Goal: Task Accomplishment & Management: Use online tool/utility

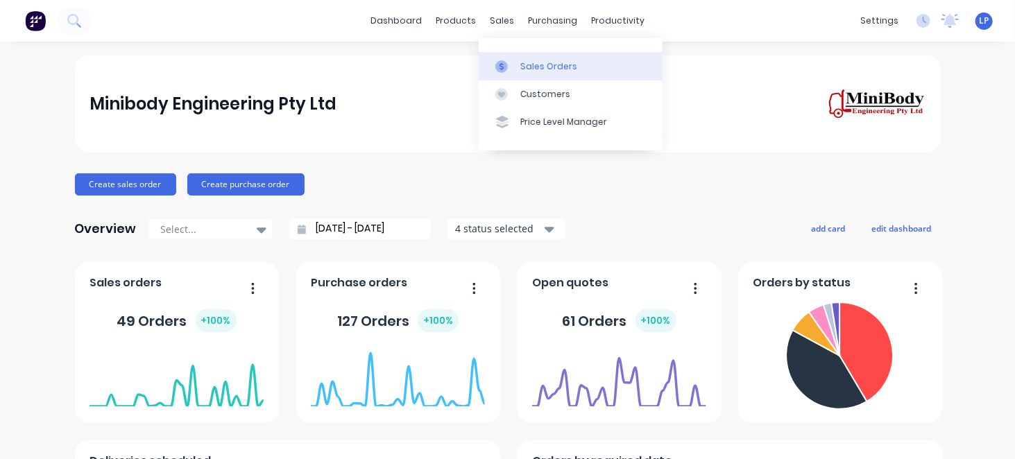
click at [515, 68] on div at bounding box center [506, 66] width 21 height 12
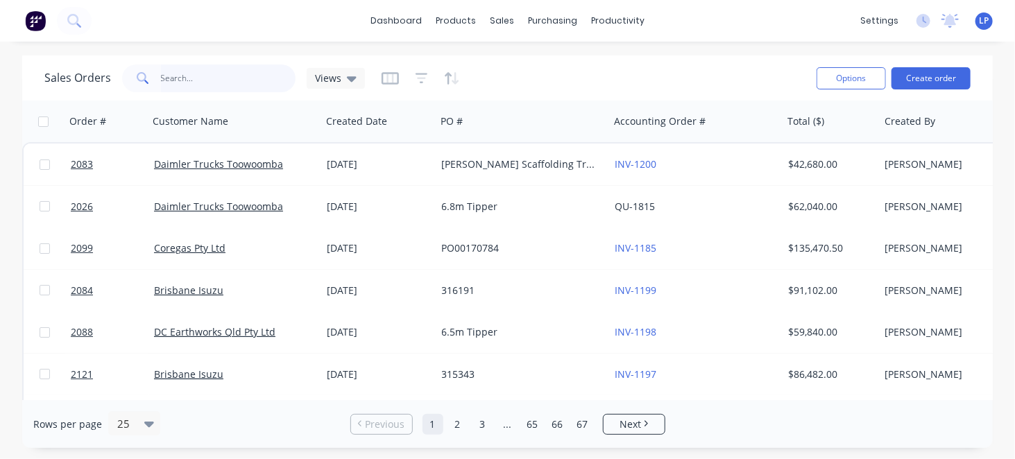
click at [163, 81] on input "text" at bounding box center [228, 79] width 135 height 28
type input "l"
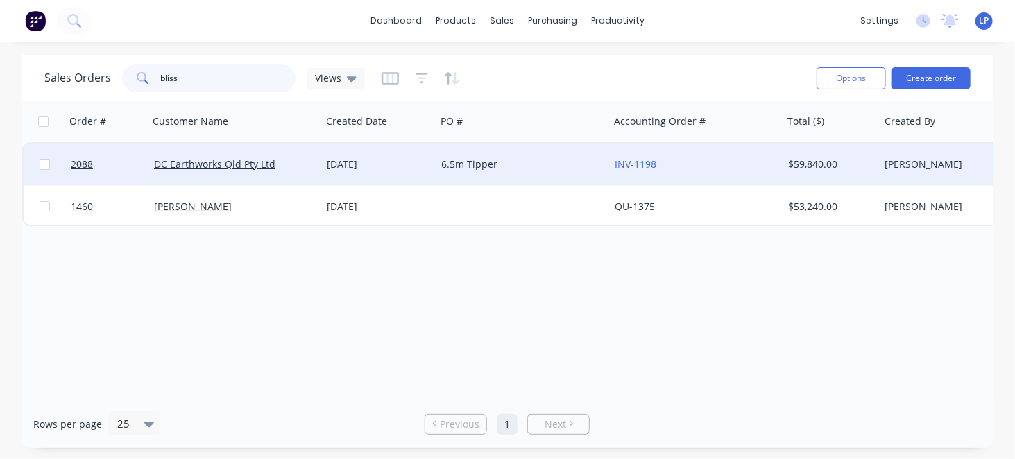
type input "bliss"
click at [285, 164] on div "DC Earthworks Qld Pty Ltd" at bounding box center [231, 165] width 154 height 14
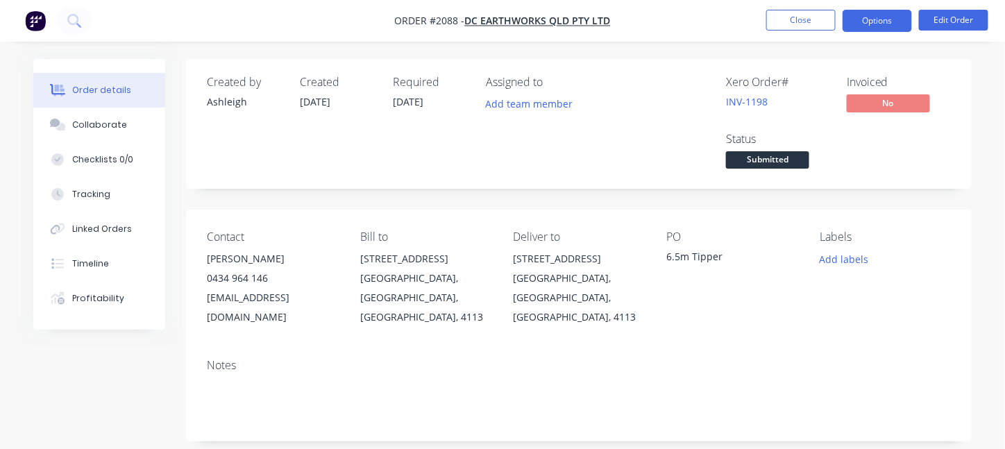
click at [881, 28] on button "Options" at bounding box center [877, 21] width 69 height 22
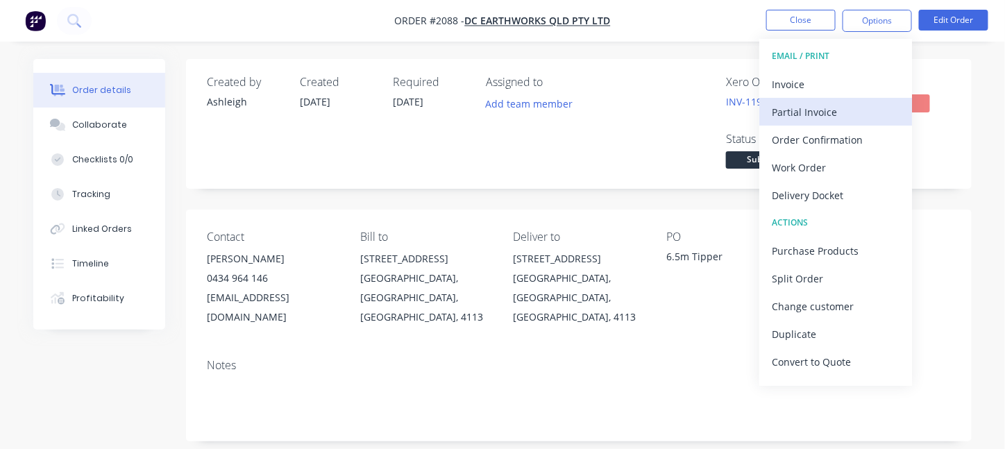
click at [836, 108] on div "Partial Invoice" at bounding box center [836, 112] width 128 height 20
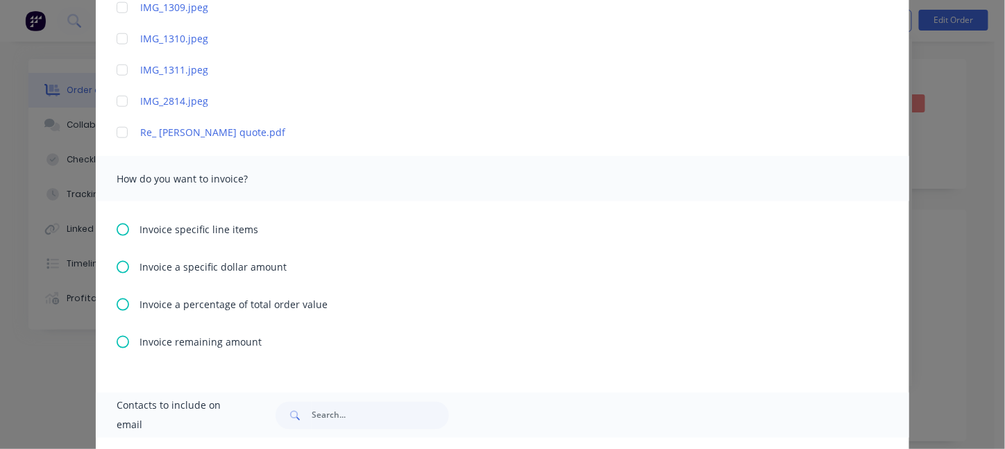
scroll to position [486, 0]
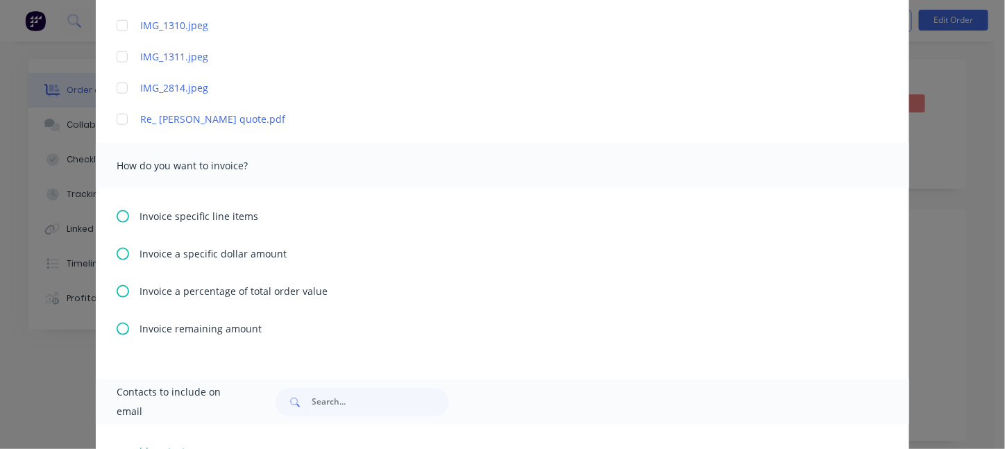
click at [225, 291] on span "Invoice a percentage of total order value" at bounding box center [233, 291] width 188 height 15
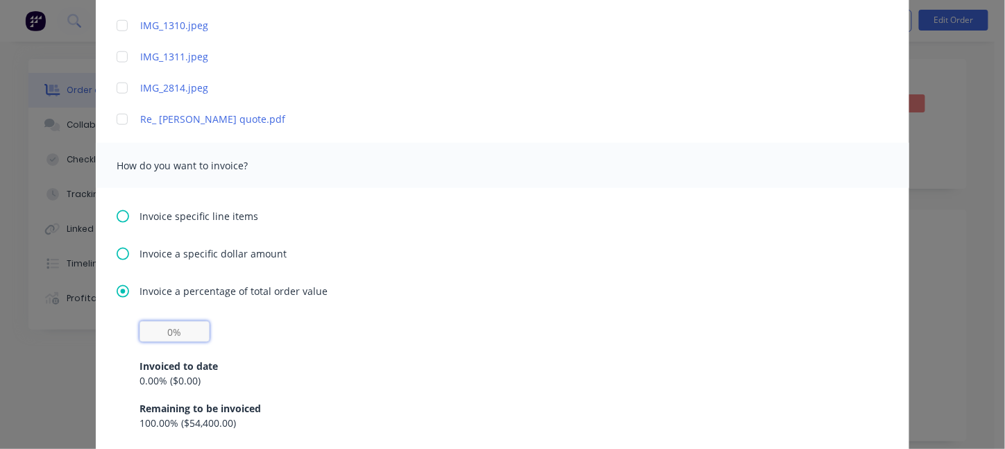
drag, startPoint x: 145, startPoint y: 333, endPoint x: 230, endPoint y: 332, distance: 85.4
click at [231, 332] on div "Invoiced to date 0.00 % ( $0.00 ) Remaining to be invoiced 100.00 % ( $54,400.0…" at bounding box center [502, 376] width 726 height 110
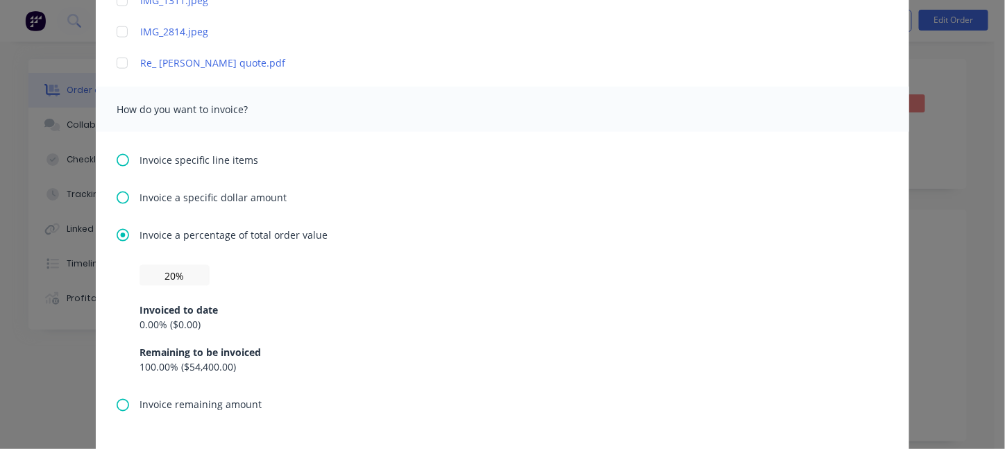
scroll to position [580, 0]
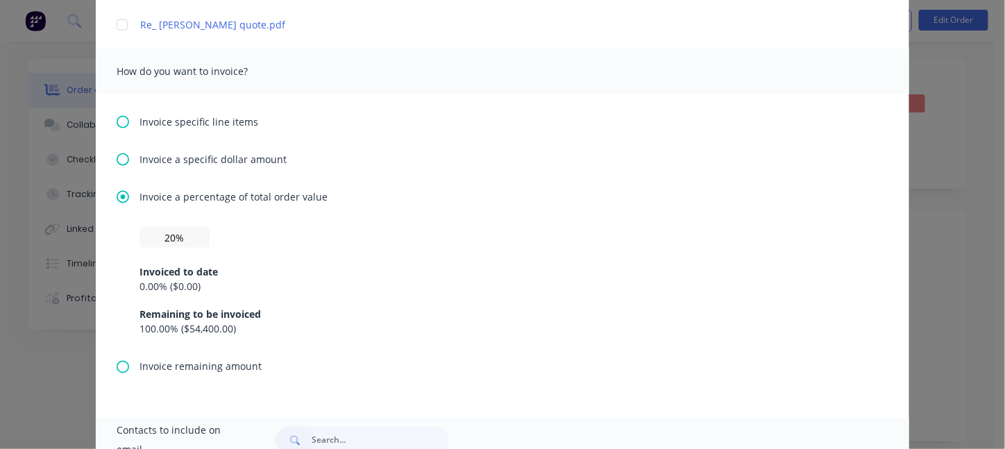
click at [153, 283] on div "0.00 % ( $0.00 )" at bounding box center [502, 286] width 726 height 15
click at [189, 231] on input "20%" at bounding box center [174, 237] width 70 height 21
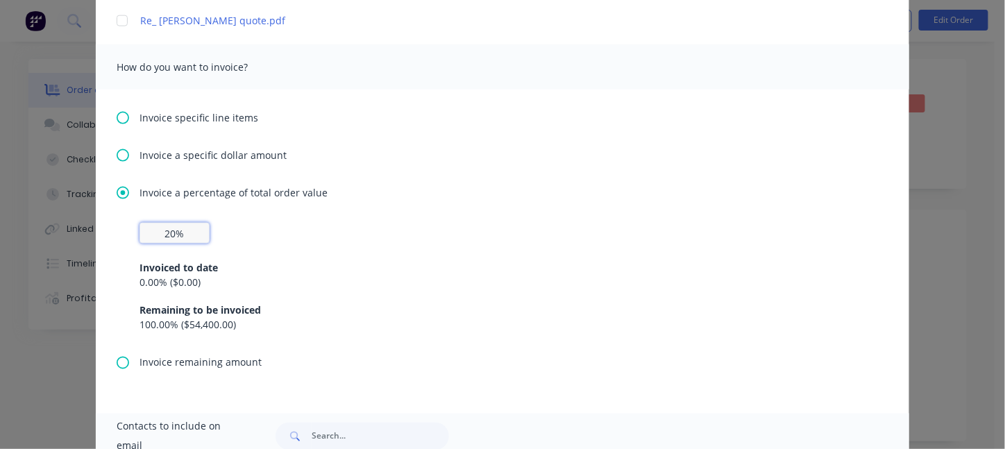
click at [164, 230] on input "20%" at bounding box center [174, 233] width 70 height 21
drag, startPoint x: 166, startPoint y: 232, endPoint x: 181, endPoint y: 226, distance: 16.8
click at [181, 226] on input "20%" at bounding box center [174, 233] width 70 height 21
type input "20%"
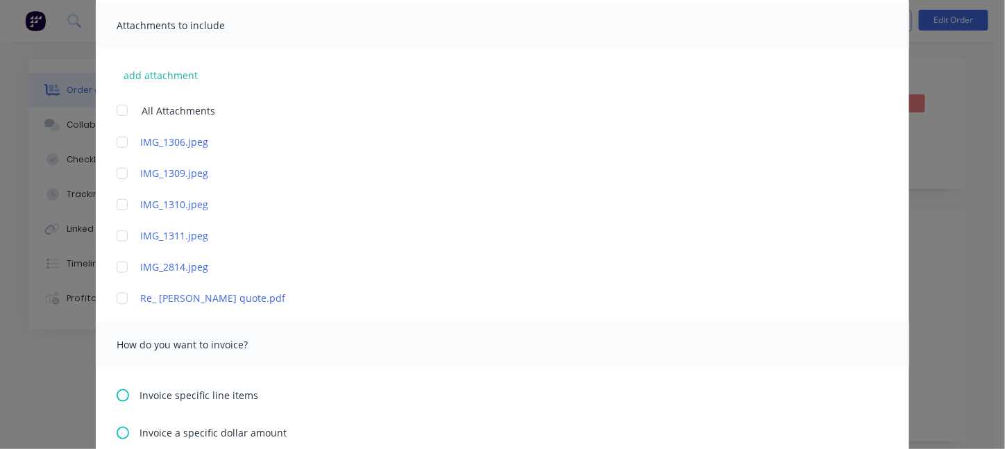
scroll to position [0, 0]
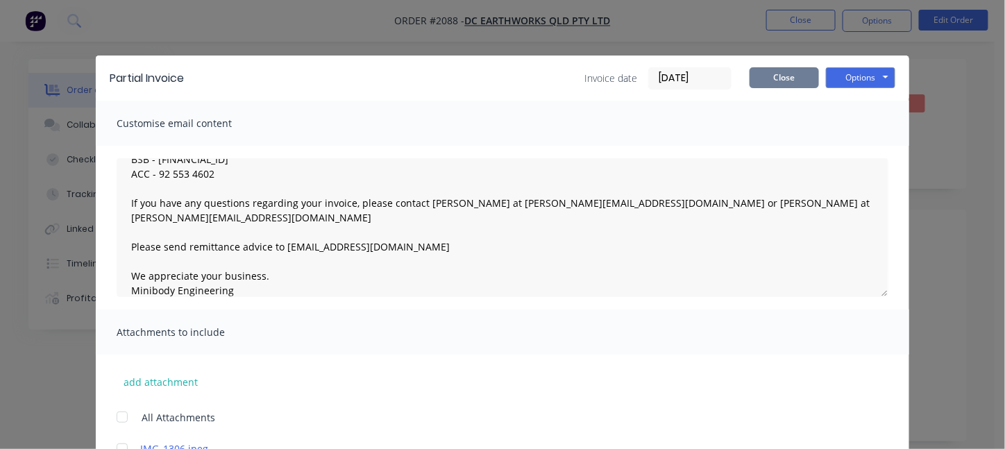
click at [770, 77] on button "Close" at bounding box center [784, 77] width 69 height 21
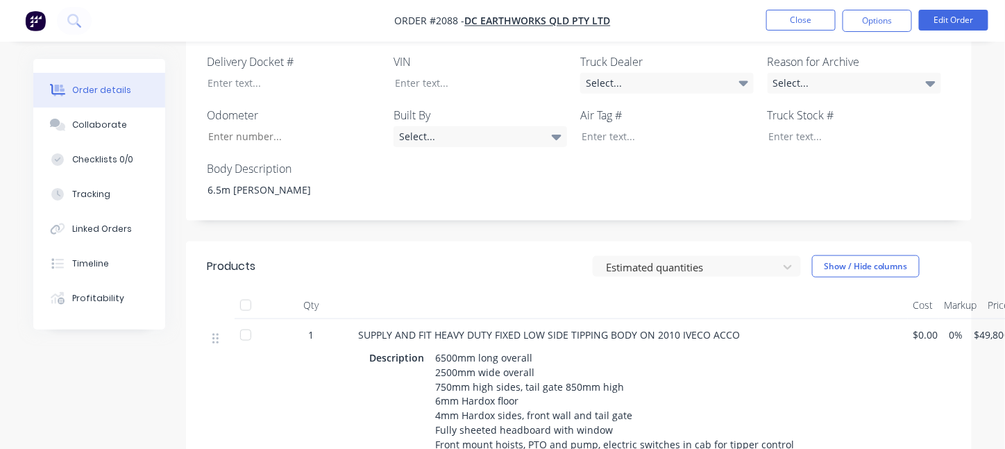
scroll to position [277, 0]
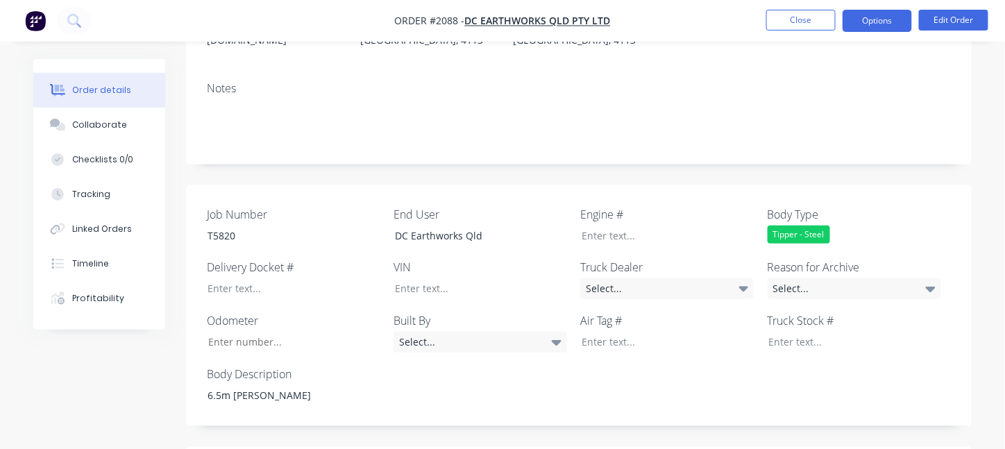
click at [889, 19] on button "Options" at bounding box center [877, 21] width 69 height 22
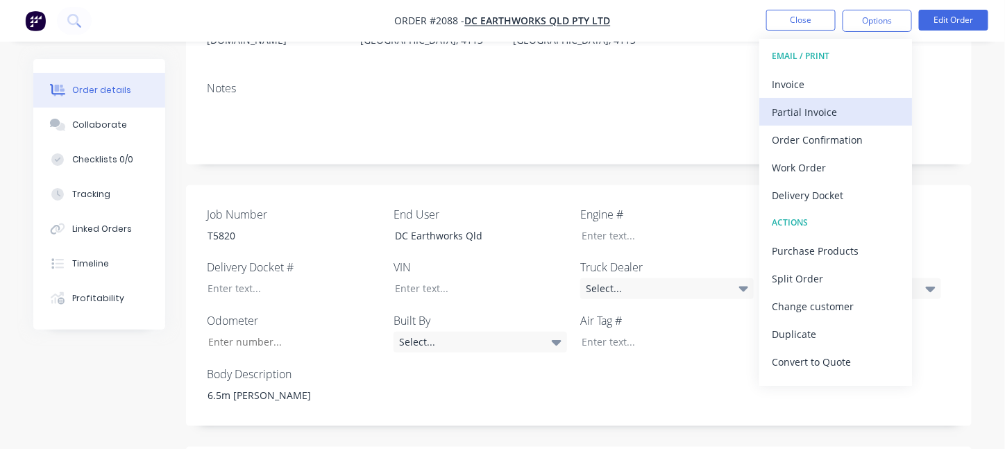
click at [811, 106] on div "Partial Invoice" at bounding box center [836, 112] width 128 height 20
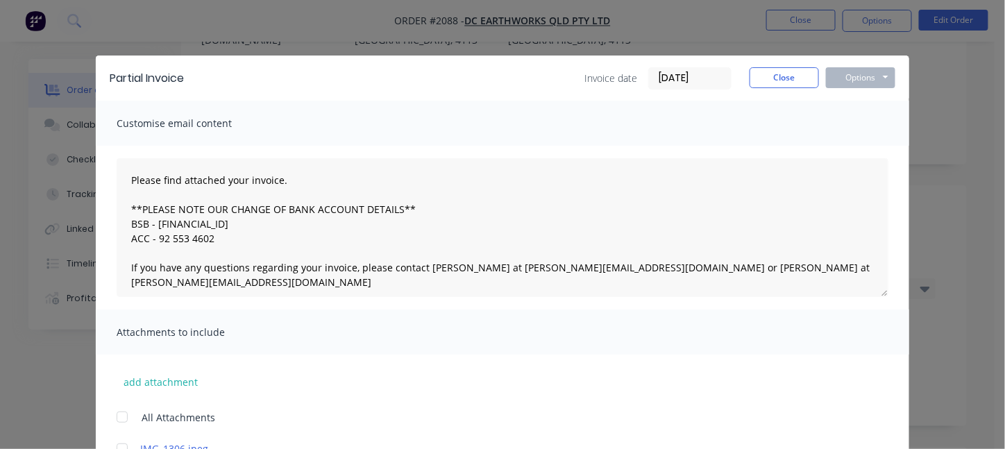
click at [267, 115] on div "Customise email content" at bounding box center [502, 123] width 813 height 45
drag, startPoint x: 201, startPoint y: 129, endPoint x: 180, endPoint y: 184, distance: 58.6
click at [201, 129] on span "Customise email content" at bounding box center [193, 123] width 153 height 19
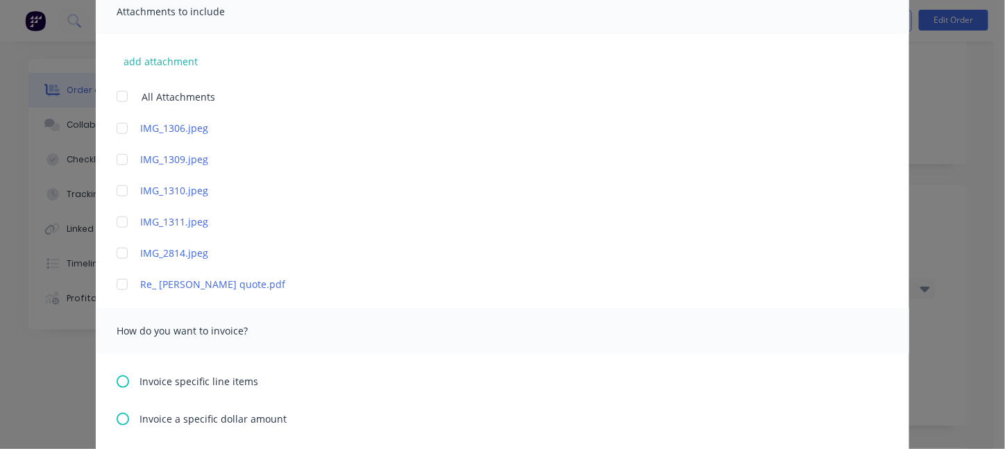
scroll to position [347, 0]
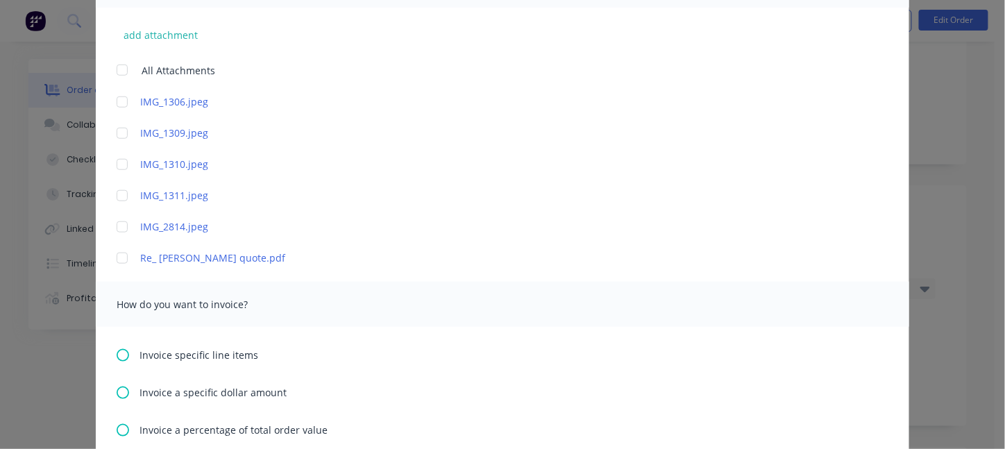
click at [216, 307] on span "How do you want to invoice?" at bounding box center [193, 304] width 153 height 19
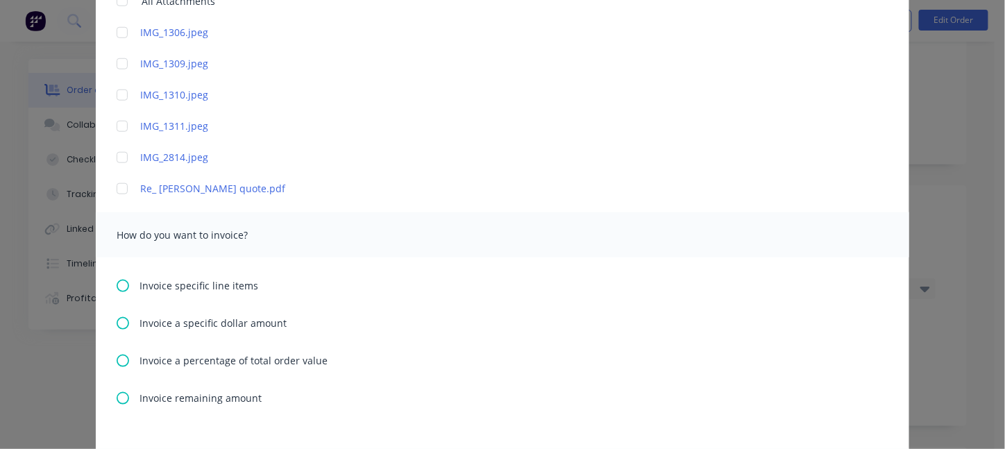
click at [117, 362] on icon at bounding box center [123, 361] width 12 height 12
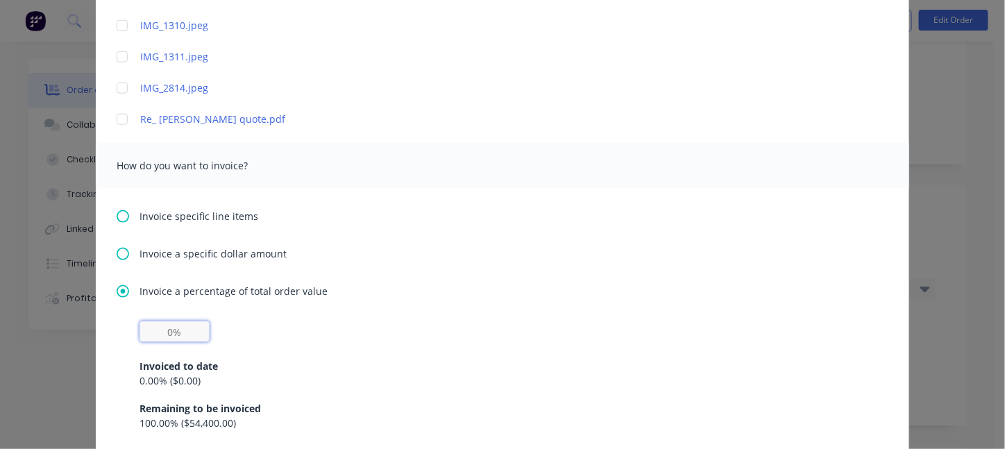
drag, startPoint x: 153, startPoint y: 331, endPoint x: 209, endPoint y: 325, distance: 55.9
click at [209, 325] on div "Invoiced to date 0.00 % ( $0.00 ) Remaining to be invoiced 100.00 % ( $54,400.0…" at bounding box center [502, 376] width 726 height 110
type input "20%"
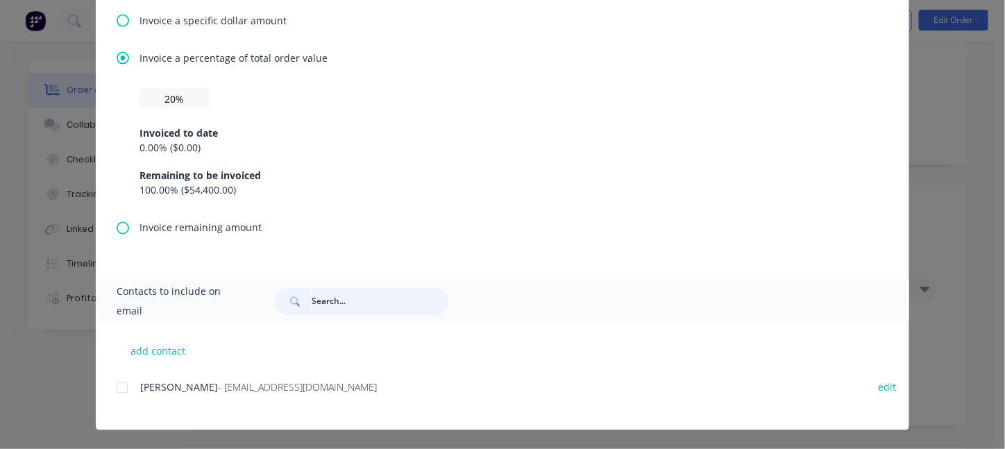
scroll to position [650, 0]
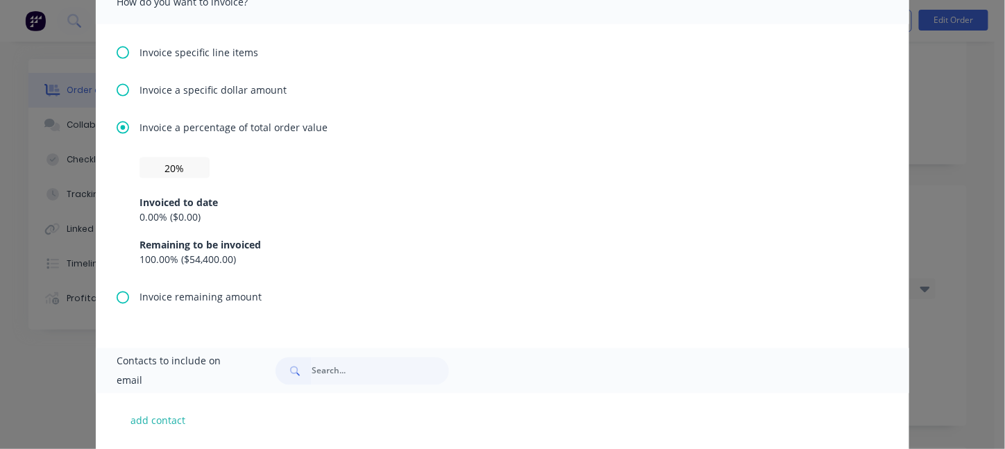
click at [117, 91] on icon at bounding box center [123, 90] width 12 height 12
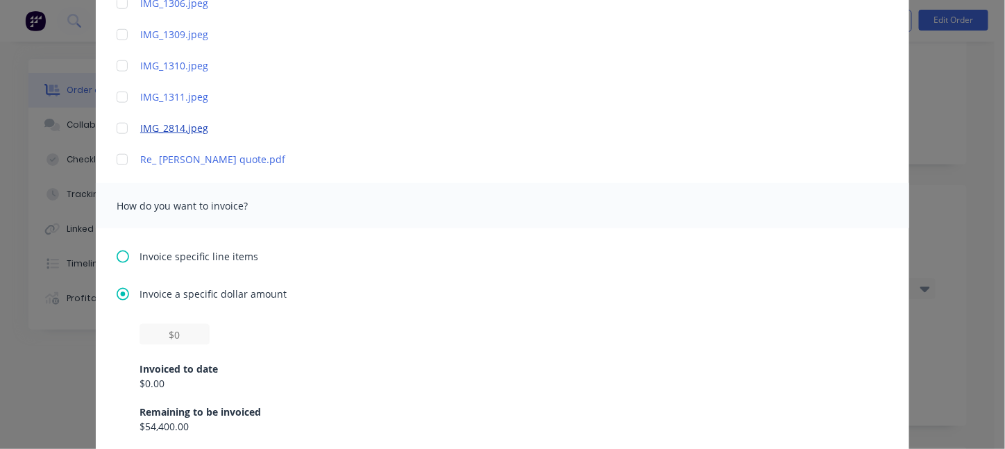
scroll to position [486, 0]
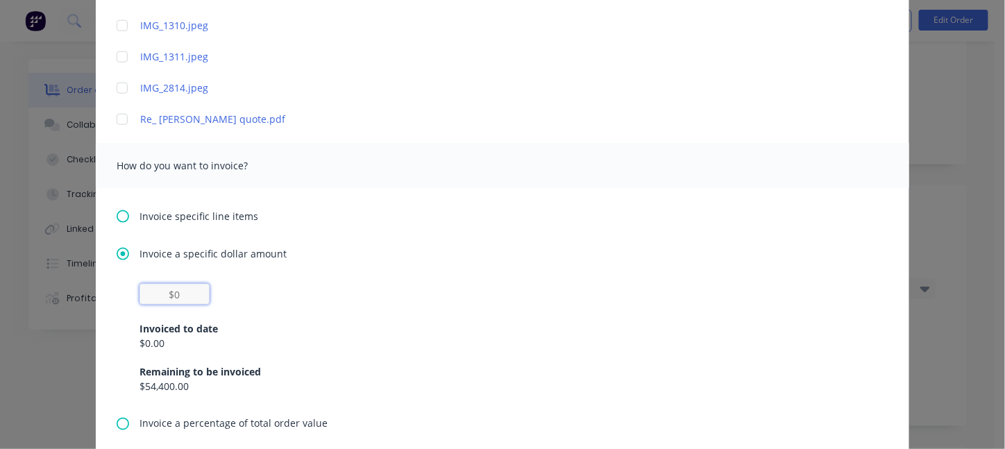
drag, startPoint x: 145, startPoint y: 289, endPoint x: 204, endPoint y: 289, distance: 59.0
click at [204, 289] on div "Invoiced to date $0.00 Remaining to be invoiced $54,400.00" at bounding box center [502, 339] width 726 height 110
drag, startPoint x: 197, startPoint y: 296, endPoint x: 164, endPoint y: 285, distance: 35.1
click at [159, 287] on input "text" at bounding box center [174, 294] width 70 height 21
type input "$11,968"
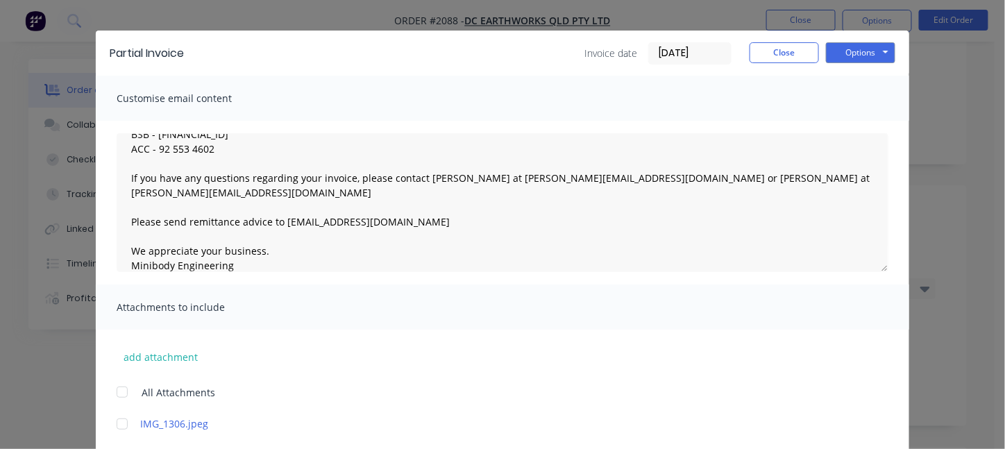
scroll to position [0, 0]
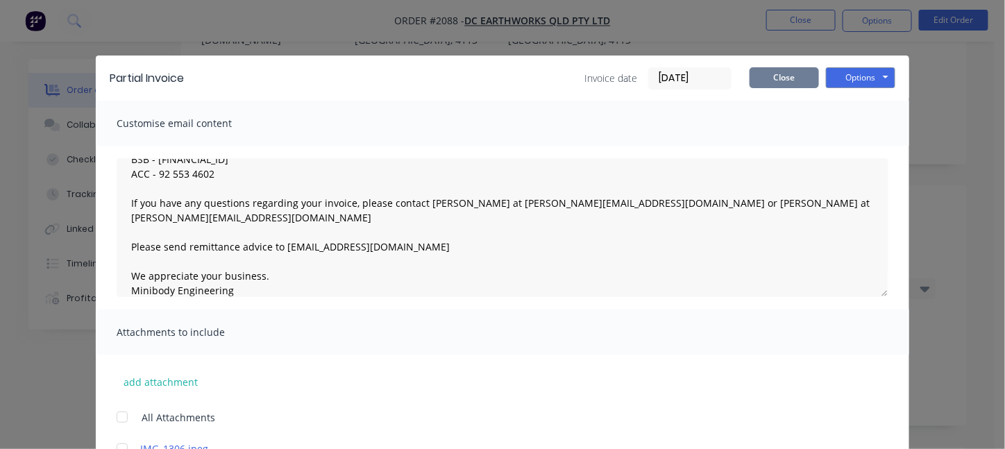
click at [786, 78] on button "Close" at bounding box center [784, 77] width 69 height 21
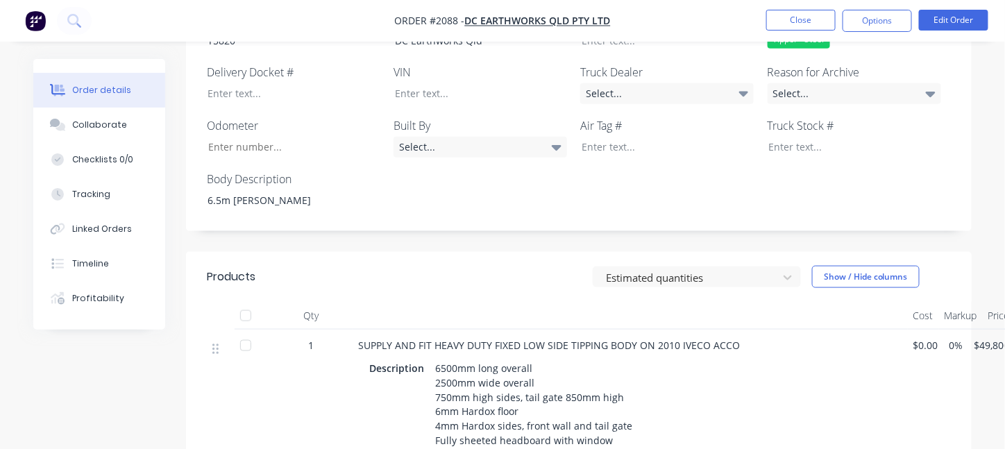
scroll to position [416, 0]
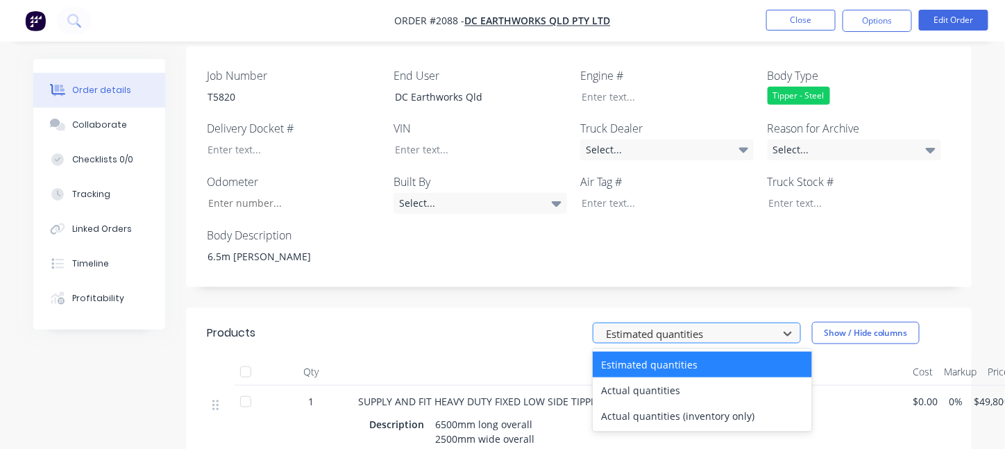
click at [687, 325] on div at bounding box center [687, 333] width 167 height 17
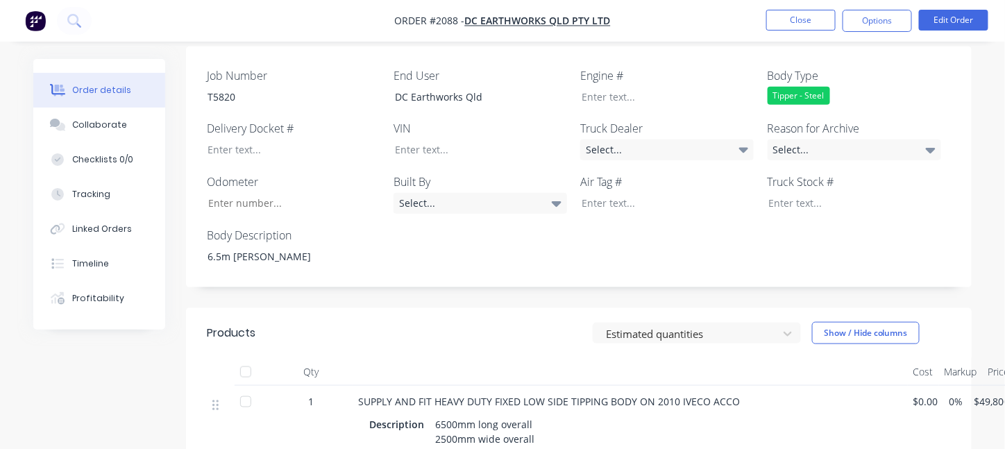
click at [782, 210] on div "Job Number T5820 End User DC Earthworks Qld Engine # Body Type Tipper - Steel D…" at bounding box center [579, 167] width 786 height 242
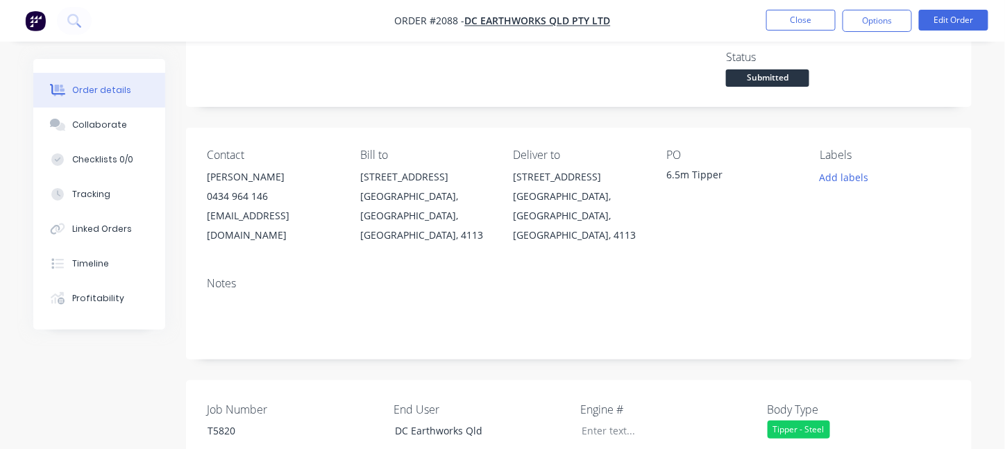
scroll to position [0, 0]
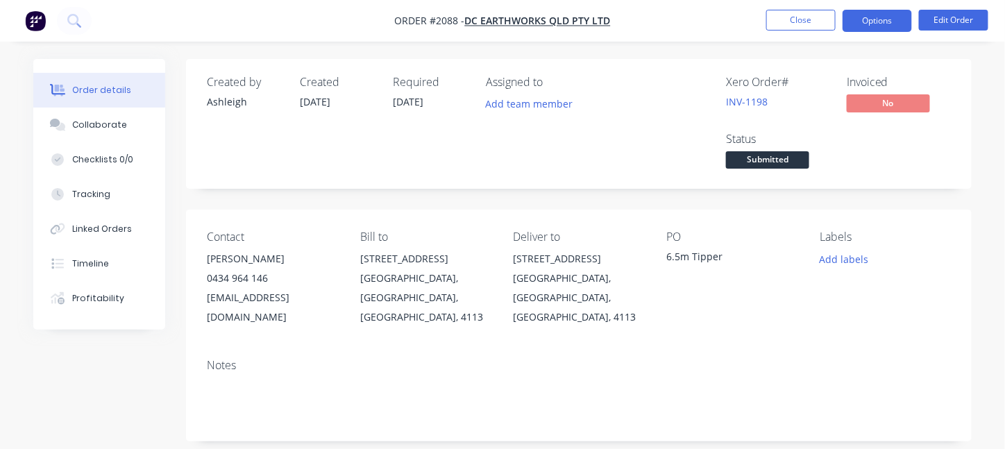
click at [875, 19] on button "Options" at bounding box center [877, 21] width 69 height 22
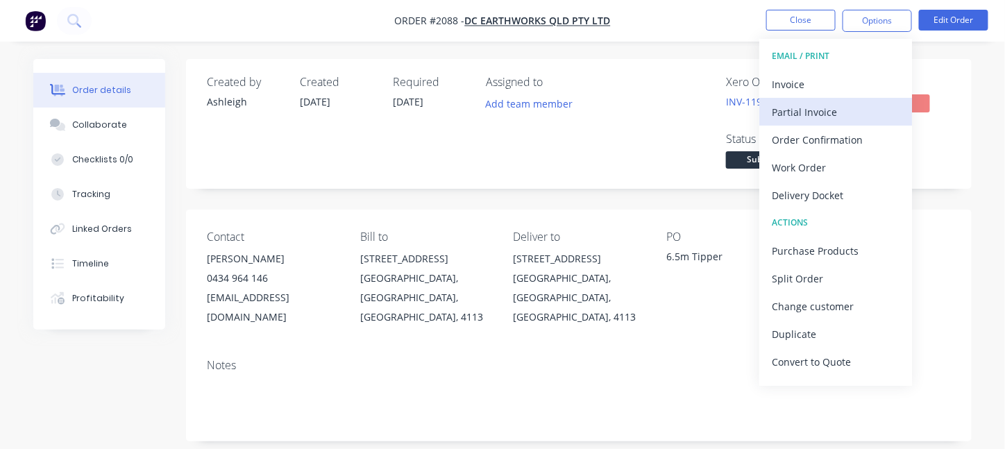
click at [811, 108] on div "Partial Invoice" at bounding box center [836, 112] width 128 height 20
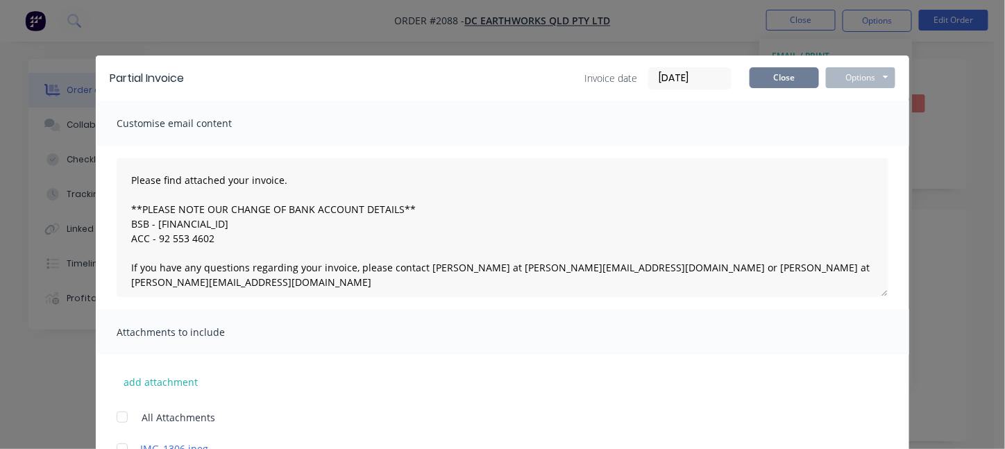
click at [783, 81] on button "Close" at bounding box center [784, 77] width 69 height 21
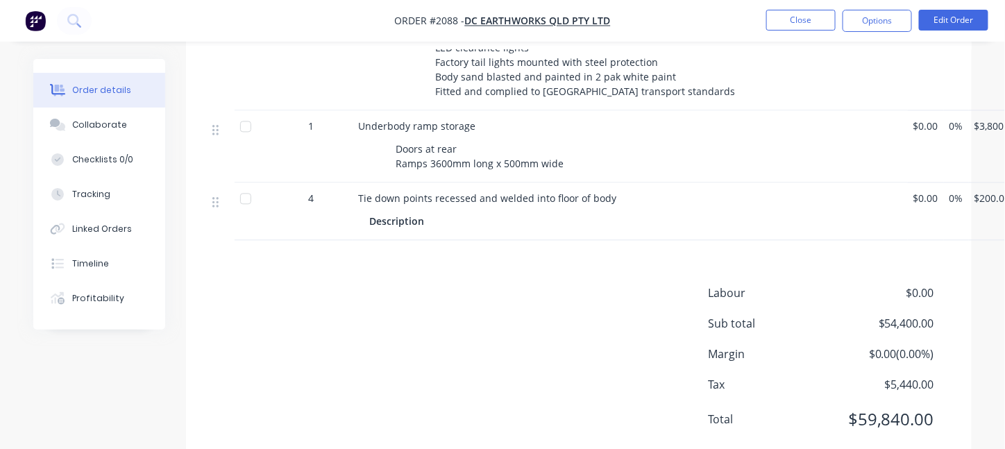
scroll to position [971, 0]
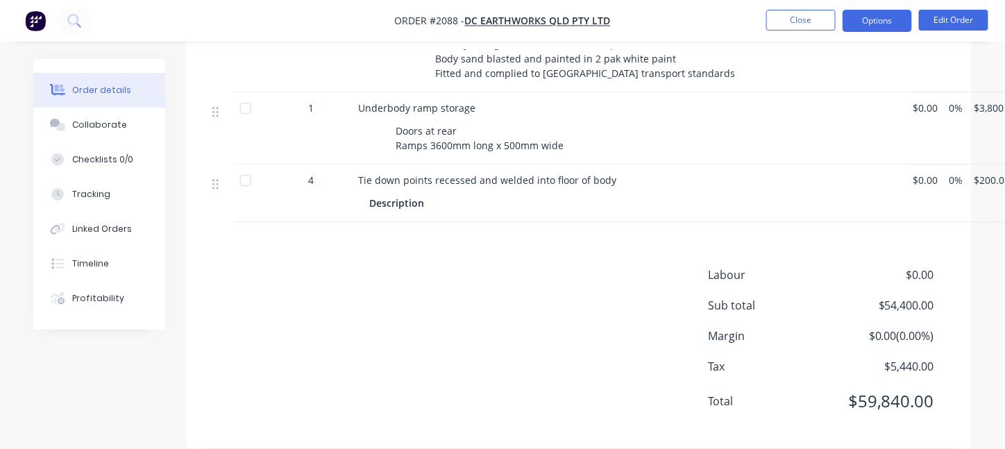
click at [884, 17] on button "Options" at bounding box center [877, 21] width 69 height 22
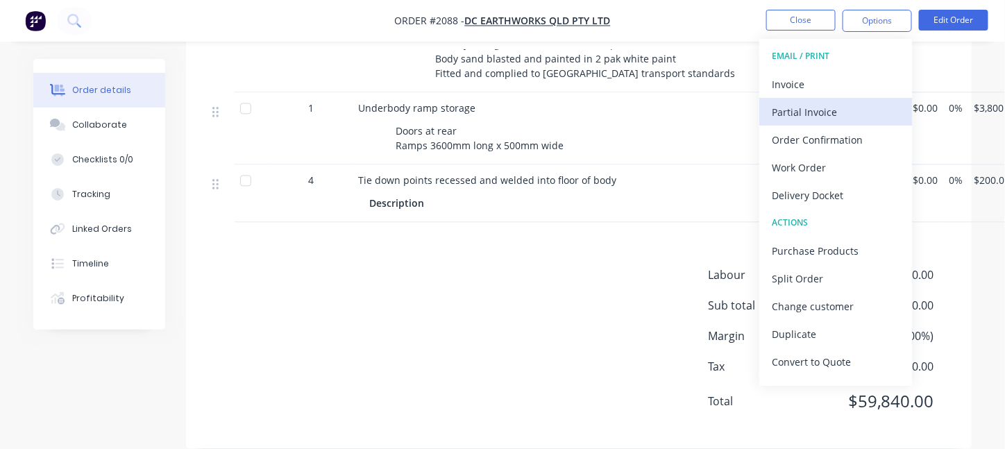
click at [791, 114] on div "Partial Invoice" at bounding box center [836, 112] width 128 height 20
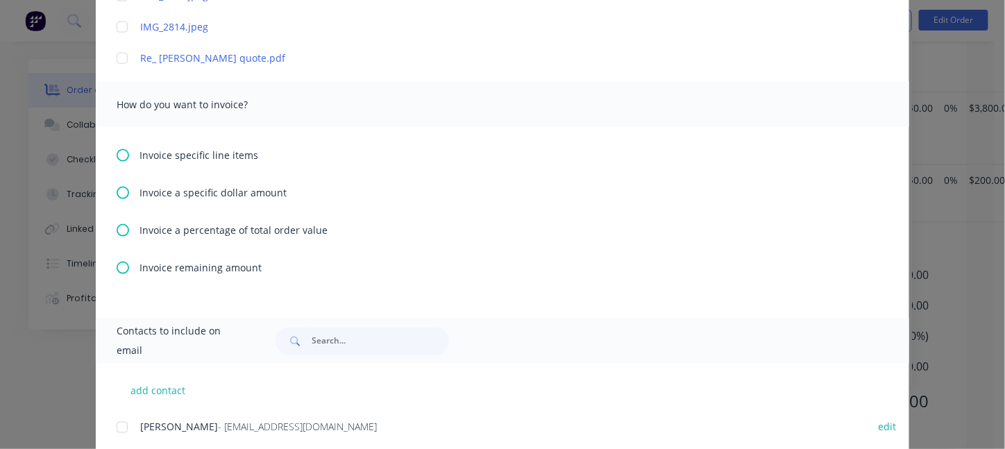
scroll to position [586, 0]
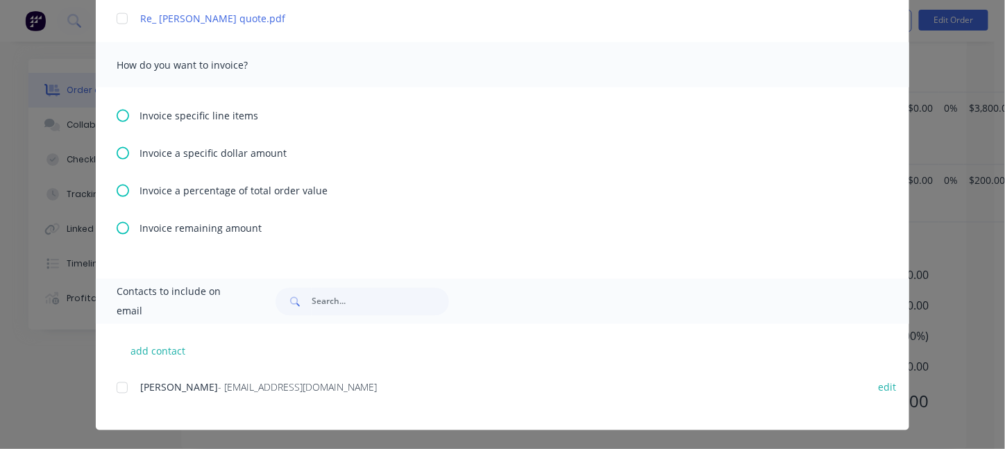
click at [151, 190] on span "Invoice a percentage of total order value" at bounding box center [233, 190] width 188 height 15
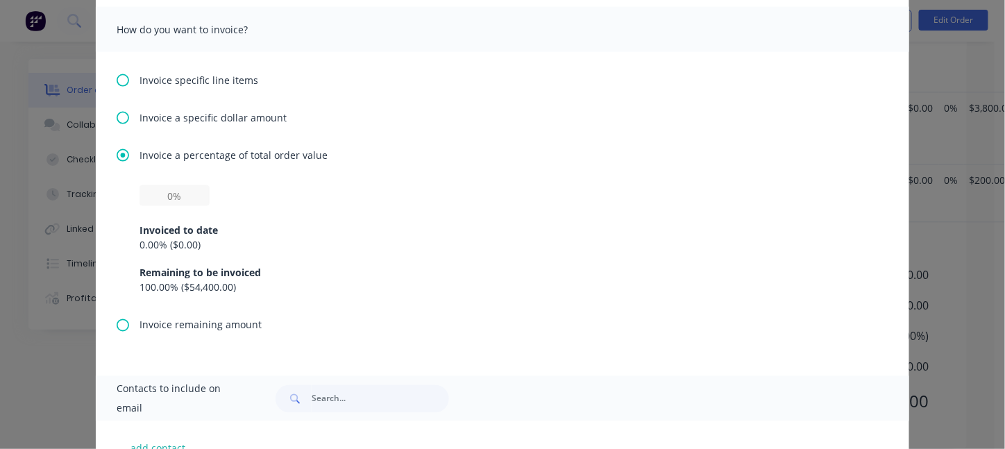
scroll to position [625, 0]
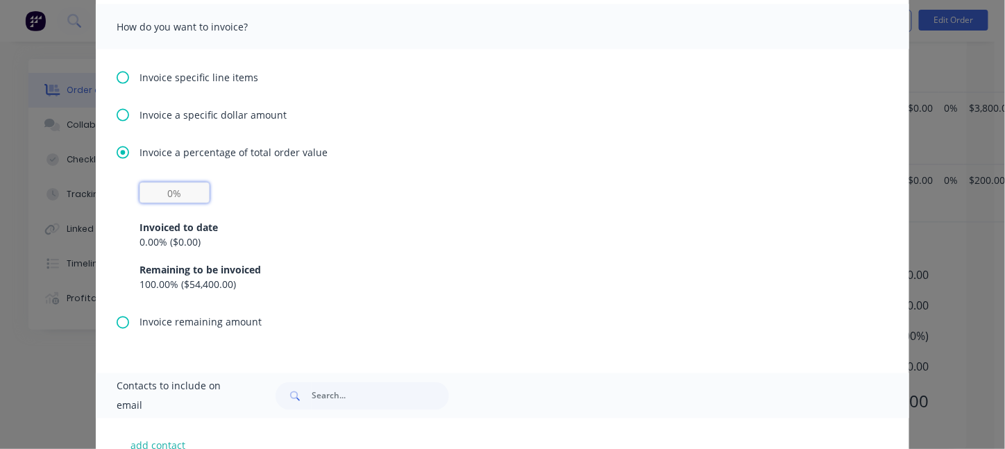
drag, startPoint x: 160, startPoint y: 194, endPoint x: 228, endPoint y: 188, distance: 68.9
click at [226, 192] on div "Invoiced to date 0.00 % ( $0.00 ) Remaining to be invoiced 100.00 % ( $54,400.0…" at bounding box center [502, 238] width 726 height 110
type input "20%"
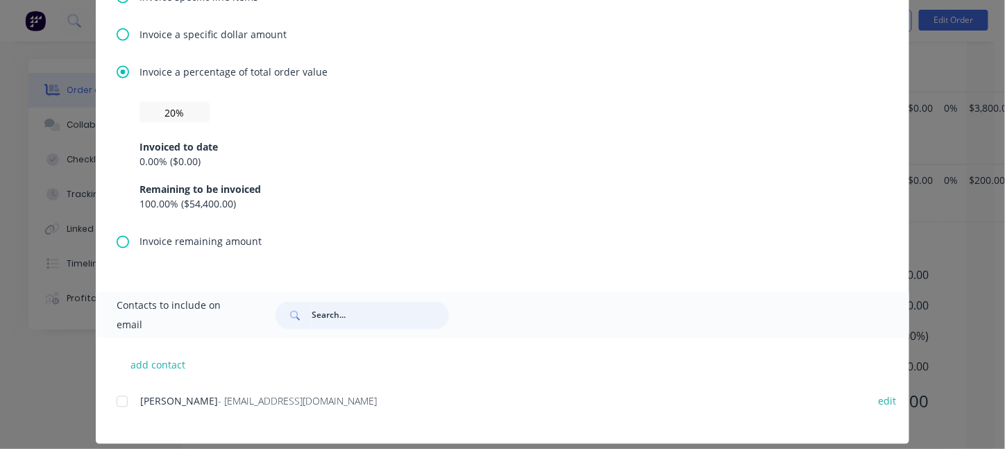
scroll to position [719, 0]
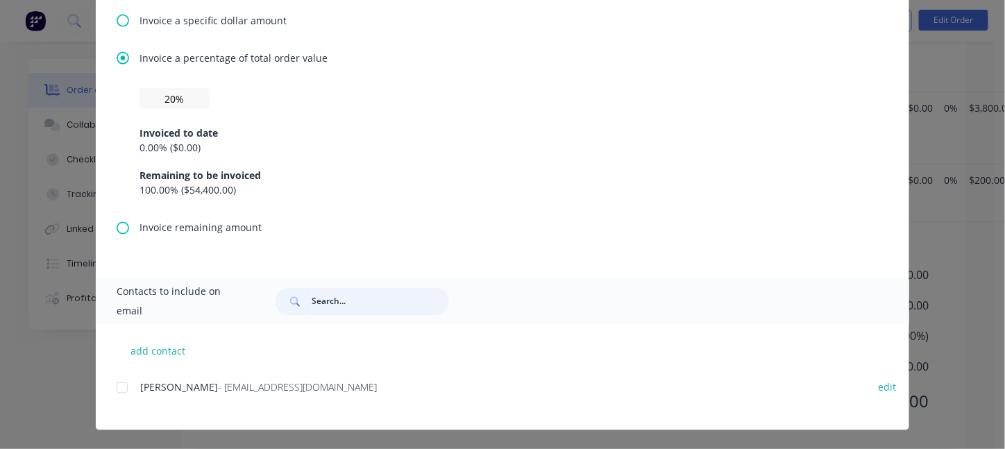
click at [312, 303] on input "text" at bounding box center [380, 302] width 137 height 28
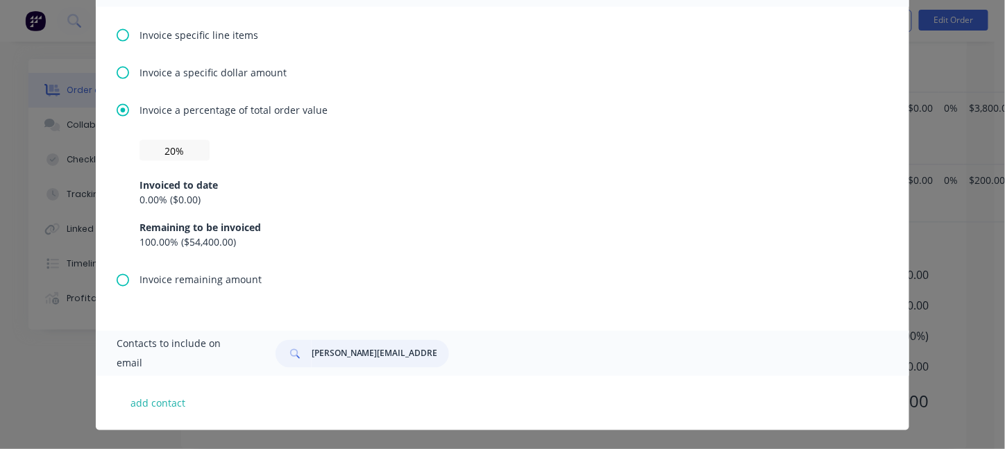
type input "[PERSON_NAME][EMAIL_ADDRESS][DOMAIN_NAME]"
click at [150, 407] on button "add contact" at bounding box center [158, 403] width 83 height 21
select select "AU"
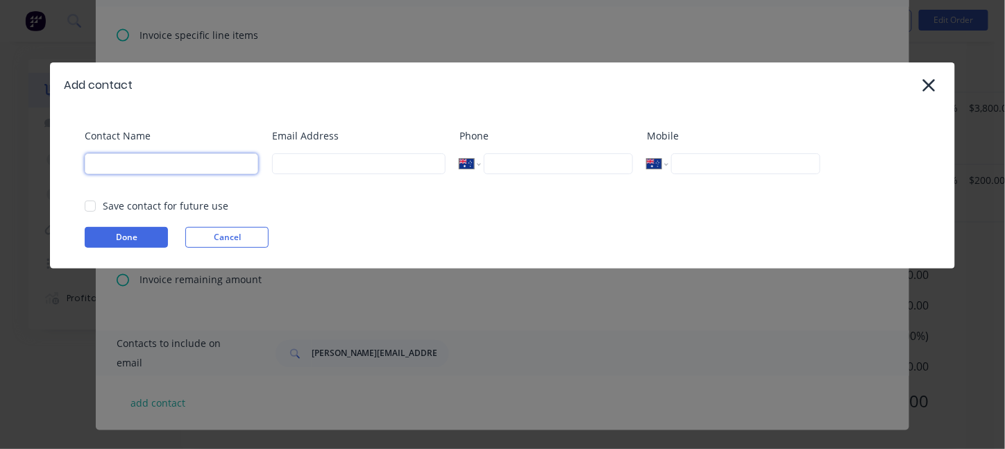
click at [164, 172] on input at bounding box center [172, 163] width 174 height 21
type input "[PERSON_NAME]"
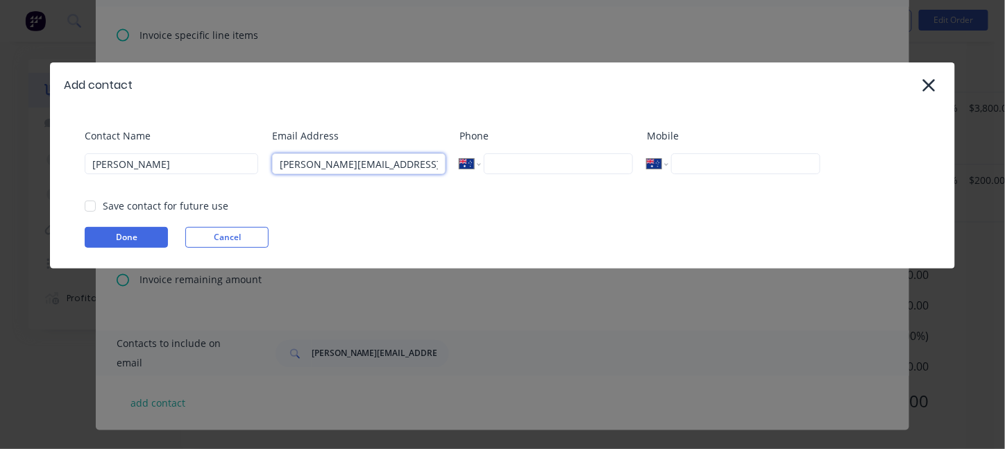
type input "[PERSON_NAME][EMAIL_ADDRESS][DOMAIN_NAME]"
click at [131, 232] on button "Done" at bounding box center [126, 237] width 83 height 21
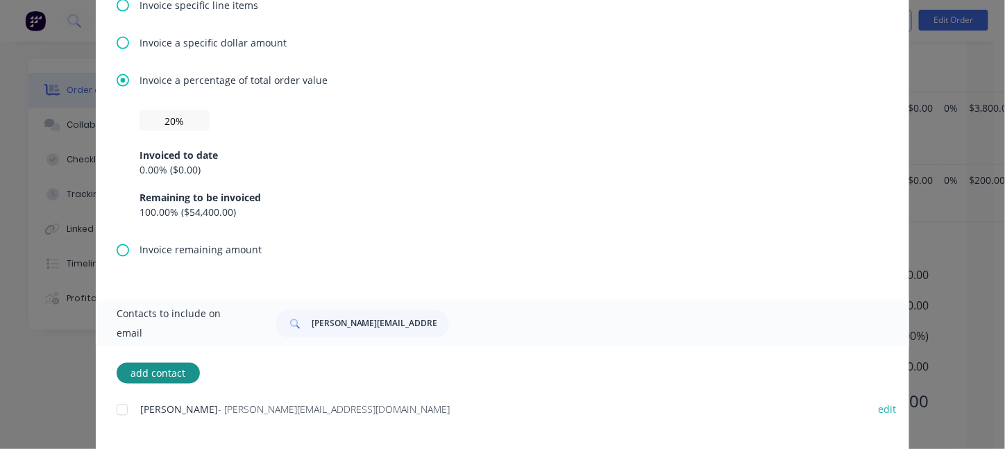
scroll to position [719, 0]
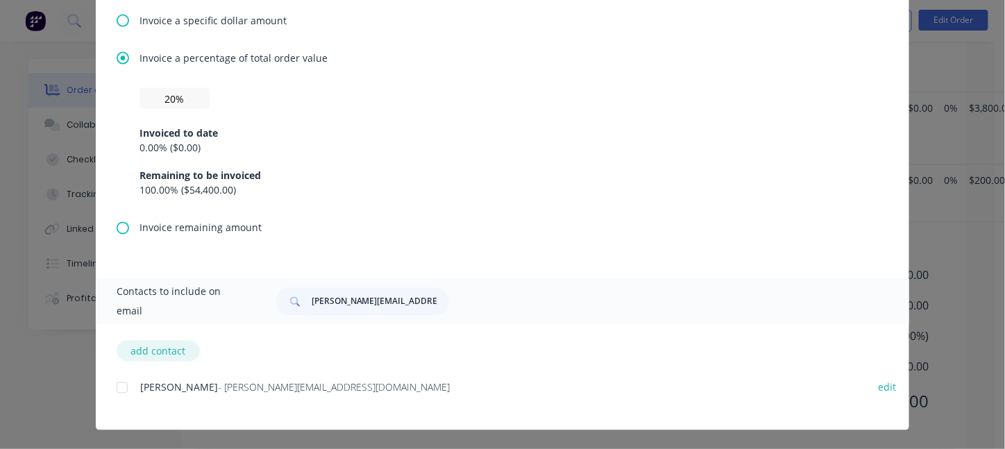
click at [153, 348] on button "add contact" at bounding box center [158, 351] width 83 height 21
select select "AU"
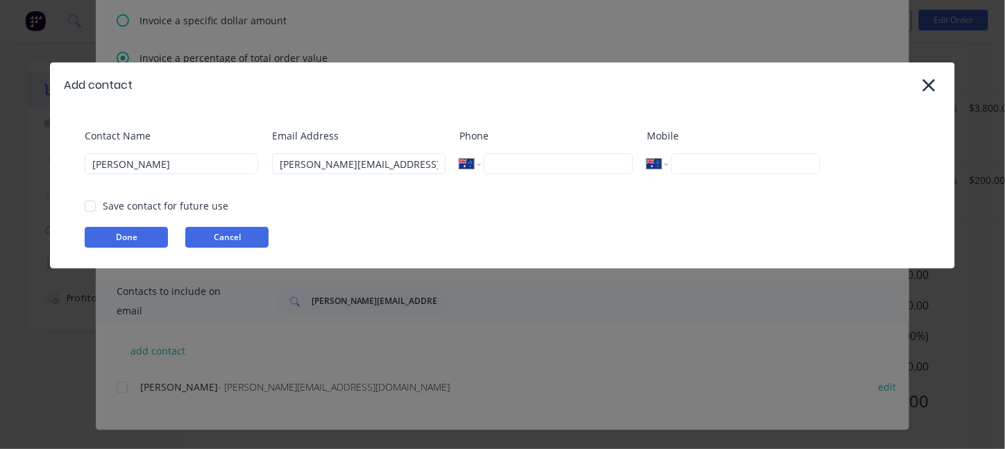
click at [245, 239] on button "Cancel" at bounding box center [226, 237] width 83 height 21
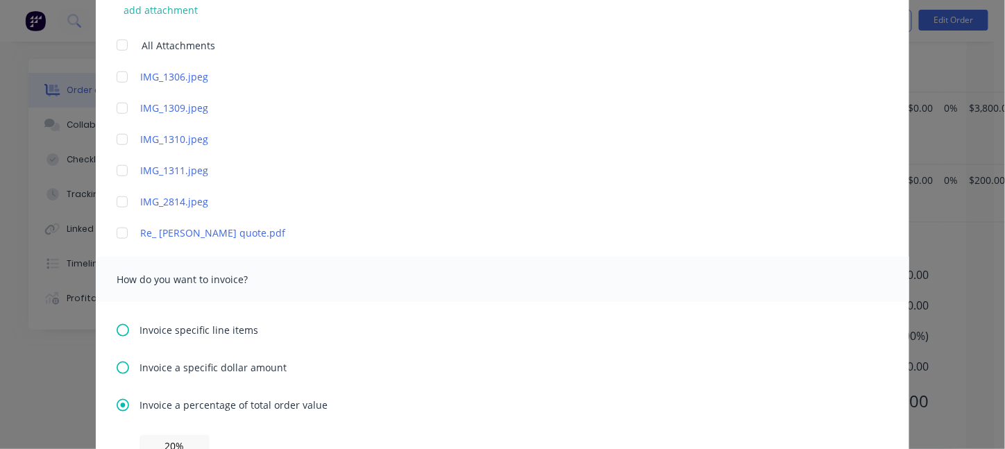
scroll to position [0, 0]
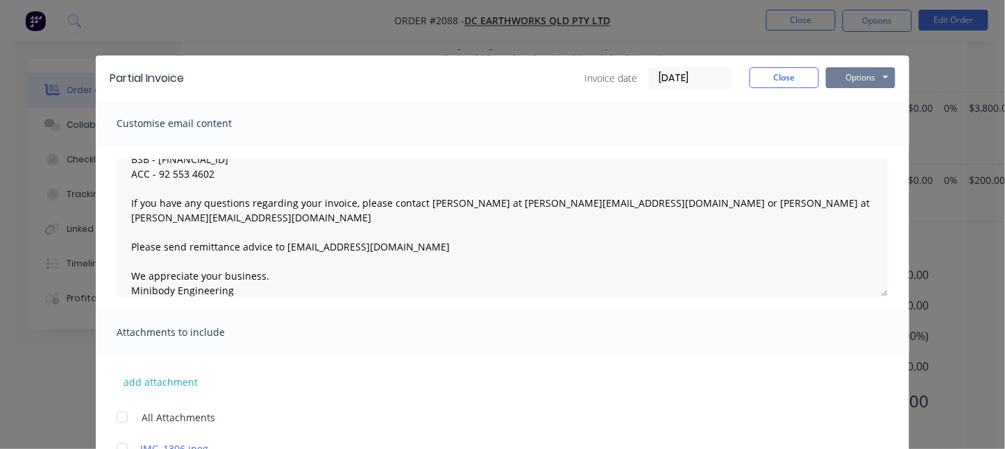
click at [873, 75] on button "Options" at bounding box center [860, 77] width 69 height 21
click at [861, 108] on button "Preview" at bounding box center [870, 102] width 89 height 23
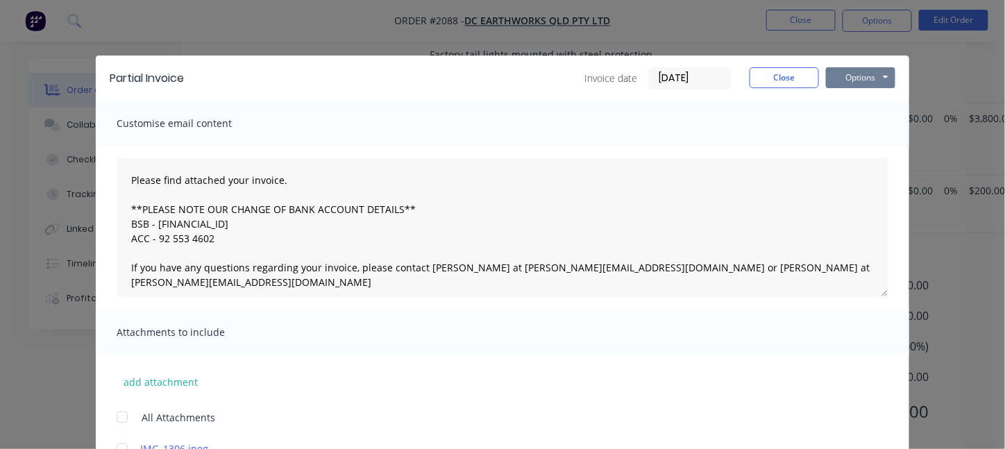
click at [845, 81] on button "Options" at bounding box center [860, 77] width 69 height 21
click at [847, 105] on button "Preview" at bounding box center [870, 102] width 89 height 23
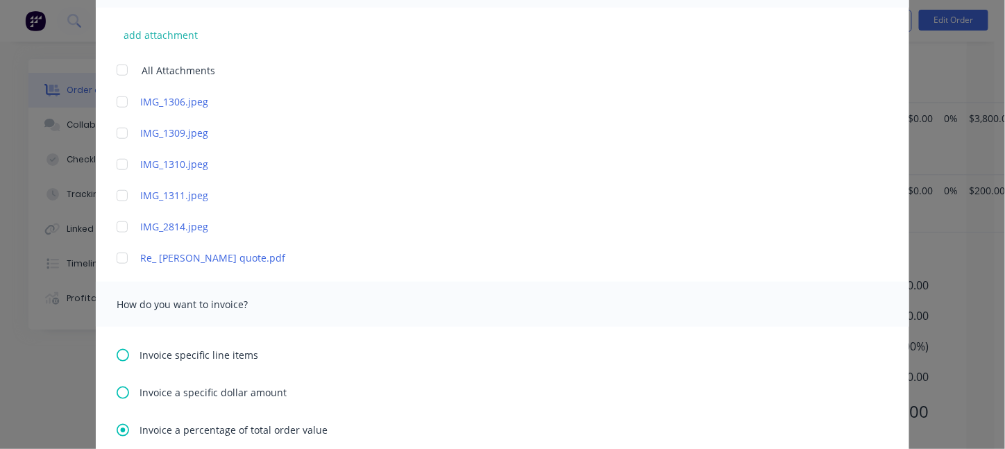
scroll to position [625, 0]
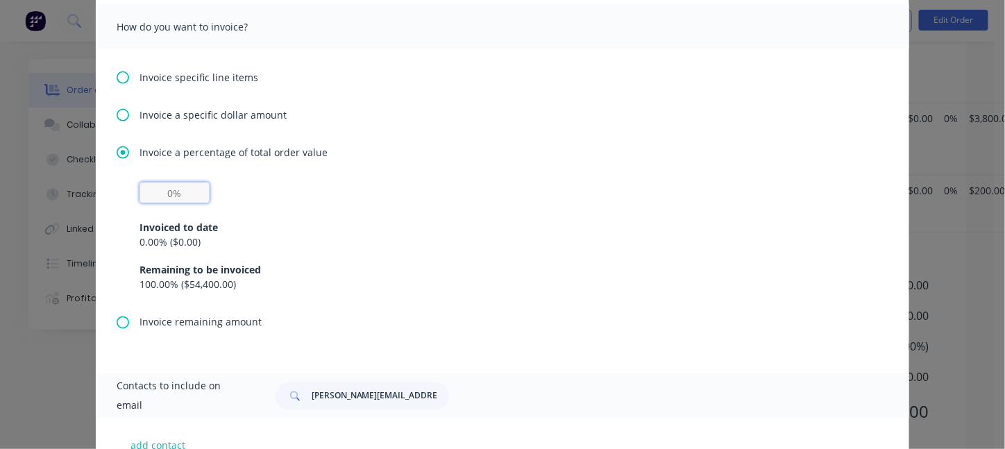
drag, startPoint x: 149, startPoint y: 192, endPoint x: 217, endPoint y: 189, distance: 68.1
click at [217, 189] on div "Invoiced to date 0.00 % ( $0.00 ) Remaining to be invoiced 100.00 % ( $54,400.0…" at bounding box center [502, 238] width 726 height 110
type input "20%"
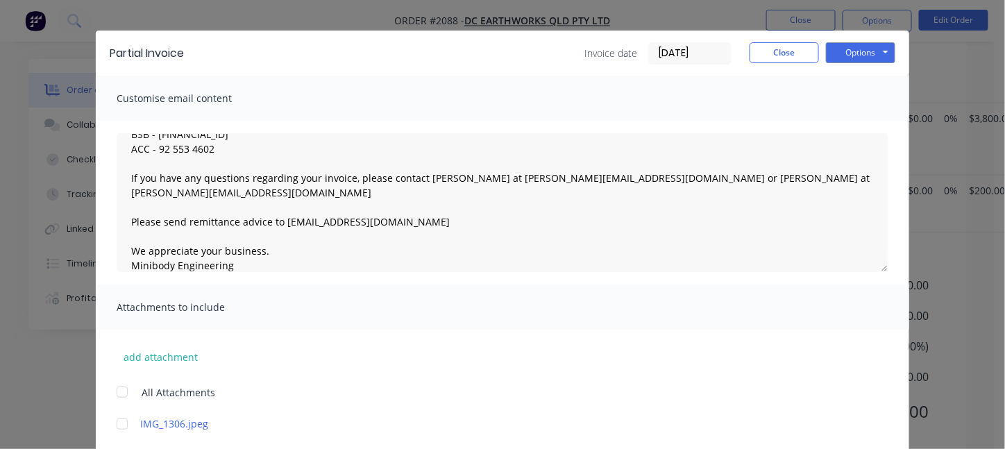
scroll to position [0, 0]
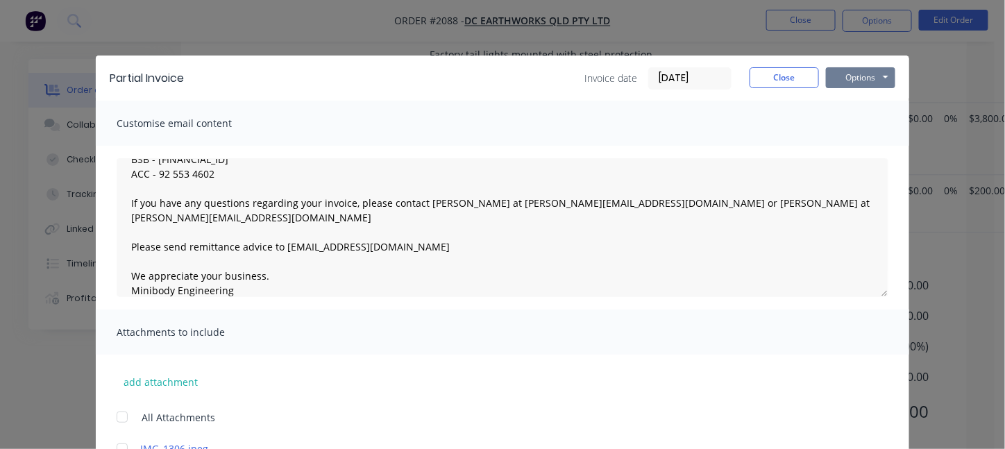
click at [858, 73] on button "Options" at bounding box center [860, 77] width 69 height 21
click at [852, 102] on button "Preview" at bounding box center [870, 102] width 89 height 23
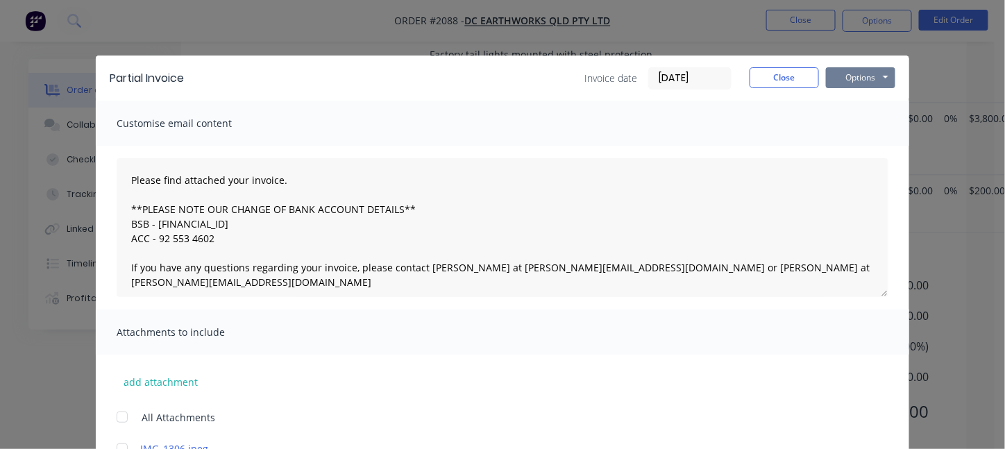
click at [861, 81] on button "Options" at bounding box center [860, 77] width 69 height 21
click at [853, 105] on button "Preview" at bounding box center [870, 102] width 89 height 23
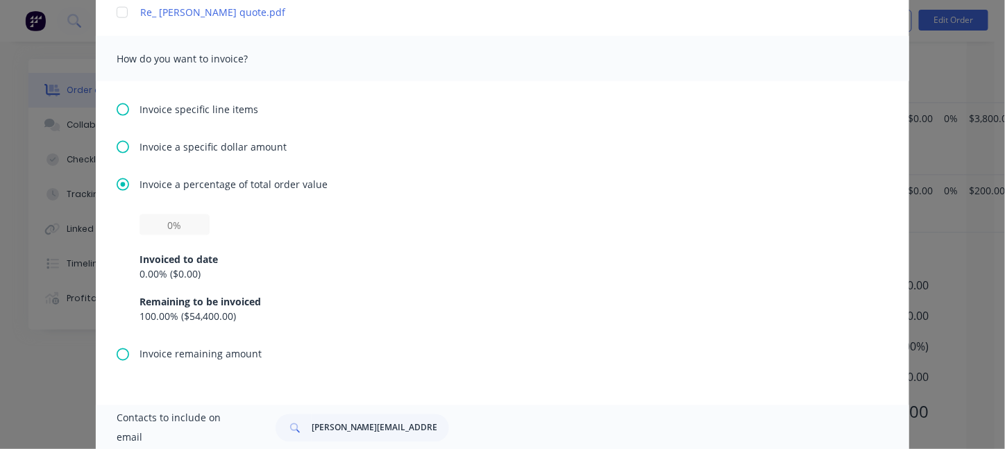
scroll to position [694, 0]
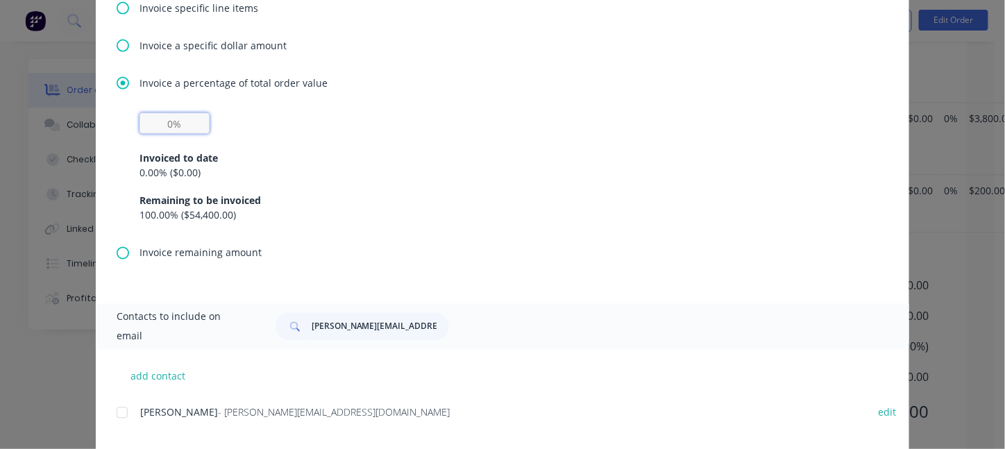
drag, startPoint x: 139, startPoint y: 123, endPoint x: 197, endPoint y: 123, distance: 58.3
click at [197, 123] on input "text" at bounding box center [174, 123] width 70 height 21
drag, startPoint x: 161, startPoint y: 125, endPoint x: 221, endPoint y: 121, distance: 60.5
click at [221, 121] on div "Invoiced to date 0.00 % ( $0.00 ) Remaining to be invoiced 100.00 % ( $54,400.0…" at bounding box center [502, 168] width 726 height 110
type input "20%"
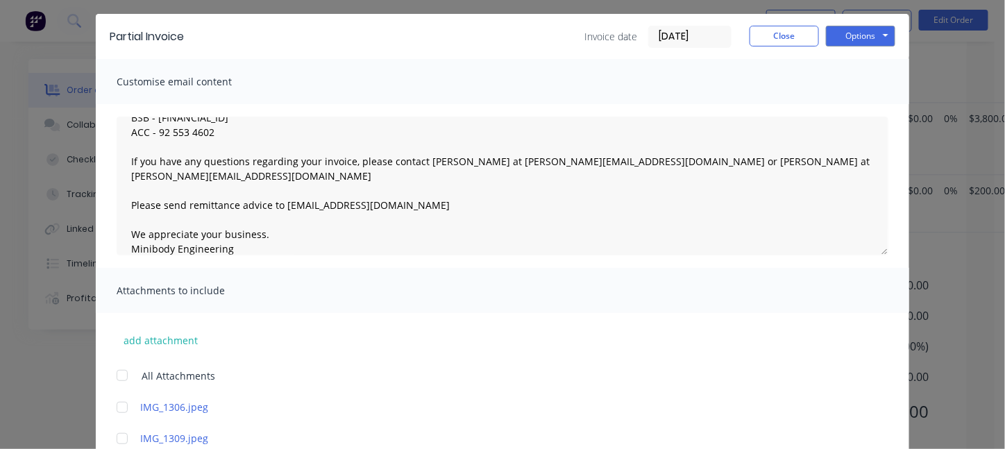
scroll to position [0, 0]
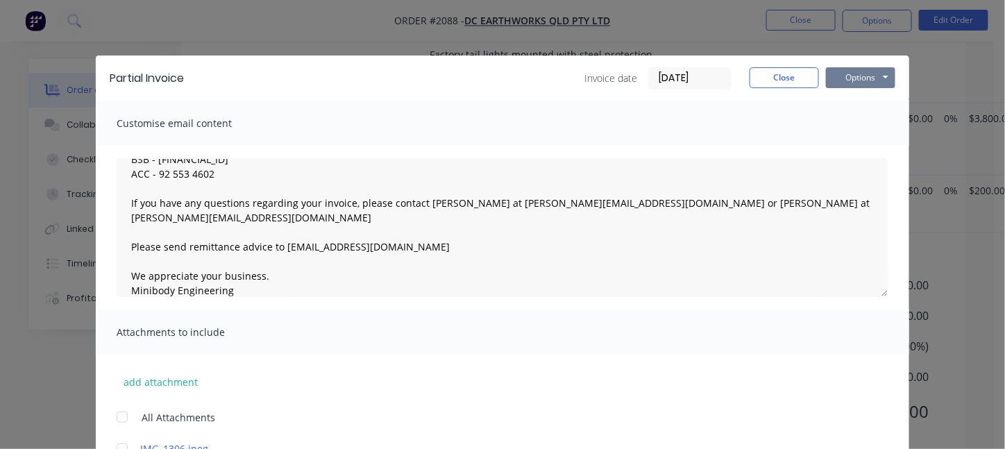
click at [844, 78] on button "Options" at bounding box center [860, 77] width 69 height 21
click at [851, 105] on button "Preview" at bounding box center [870, 102] width 89 height 23
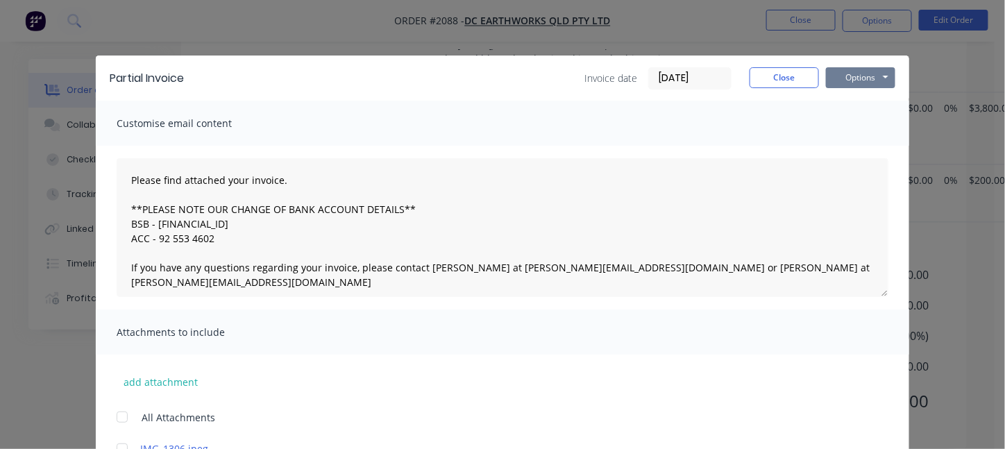
click at [856, 81] on button "Options" at bounding box center [860, 77] width 69 height 21
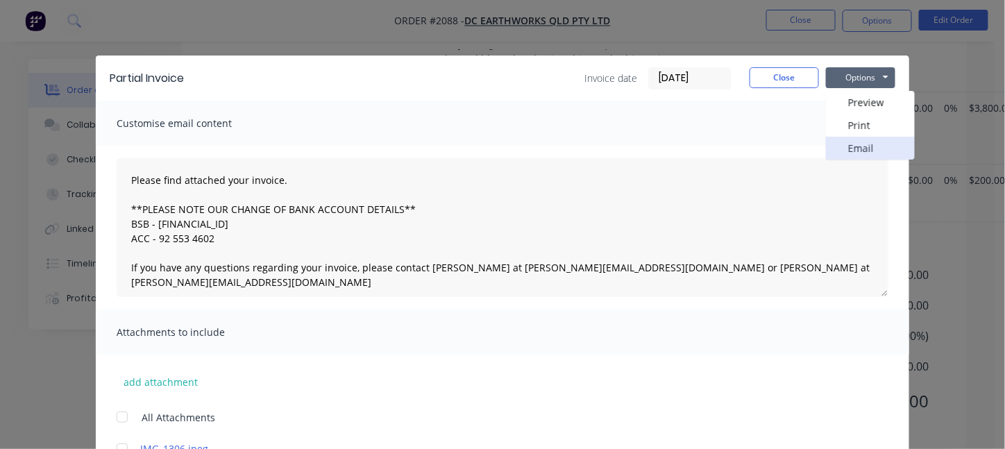
click at [860, 149] on button "Email" at bounding box center [870, 148] width 89 height 23
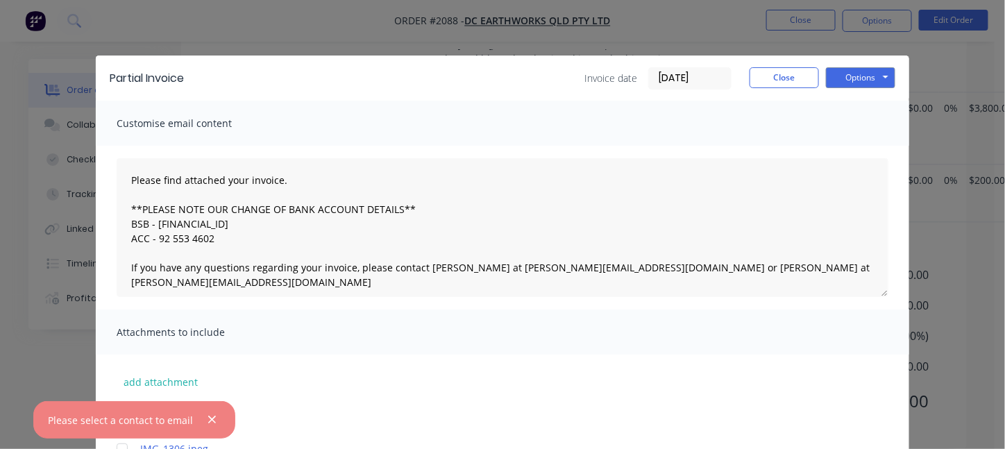
drag, startPoint x: 207, startPoint y: 421, endPoint x: 234, endPoint y: 358, distance: 68.1
click at [208, 420] on icon "button" at bounding box center [212, 420] width 8 height 8
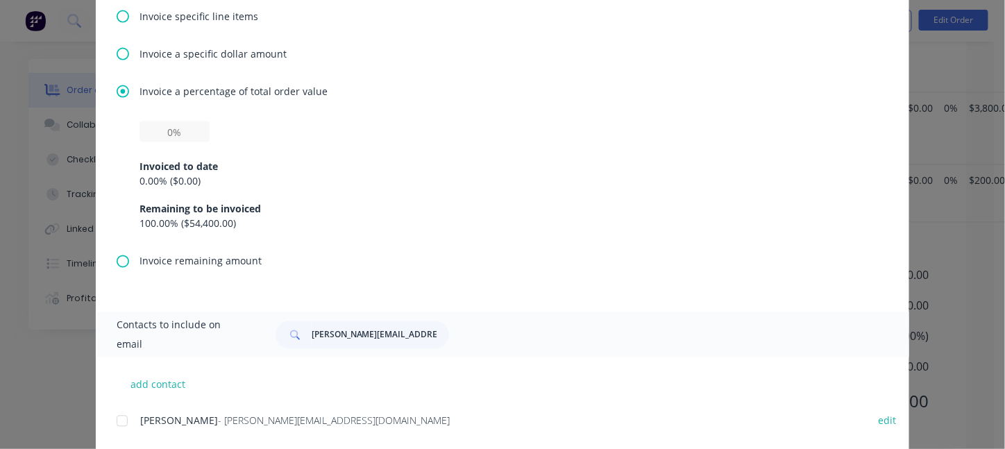
scroll to position [719, 0]
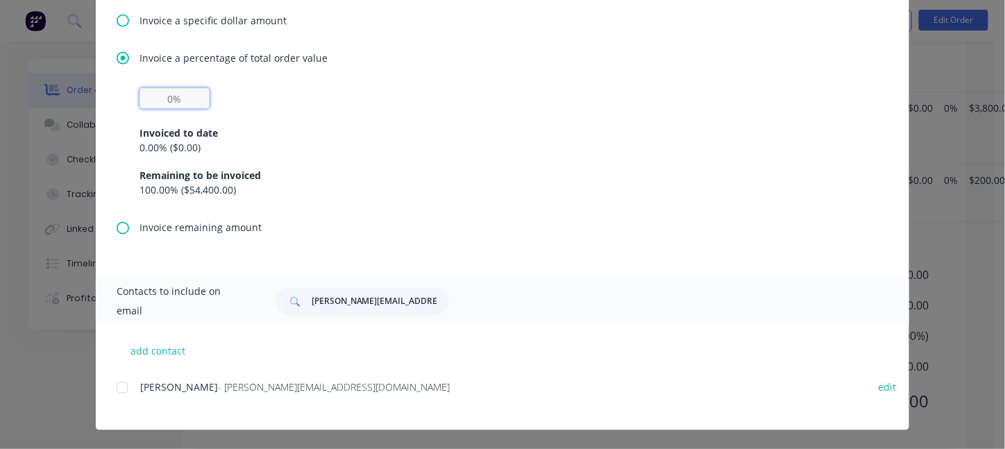
drag, startPoint x: 154, startPoint y: 102, endPoint x: 271, endPoint y: 67, distance: 121.6
click at [273, 76] on div "Invoice a percentage of total order value Invoiced to date 0.00 % ( $0.00 ) Rem…" at bounding box center [503, 136] width 772 height 170
type input "20%"
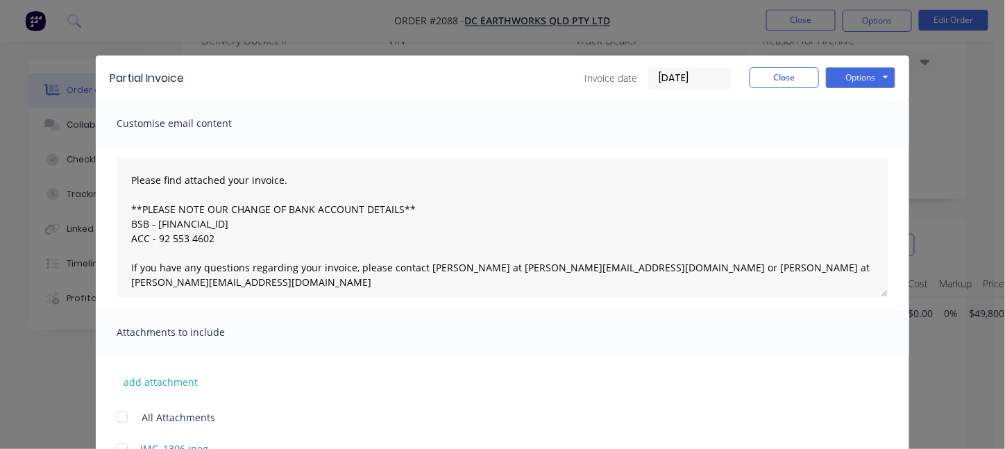
scroll to position [485, 0]
click at [775, 74] on button "Close" at bounding box center [784, 77] width 69 height 21
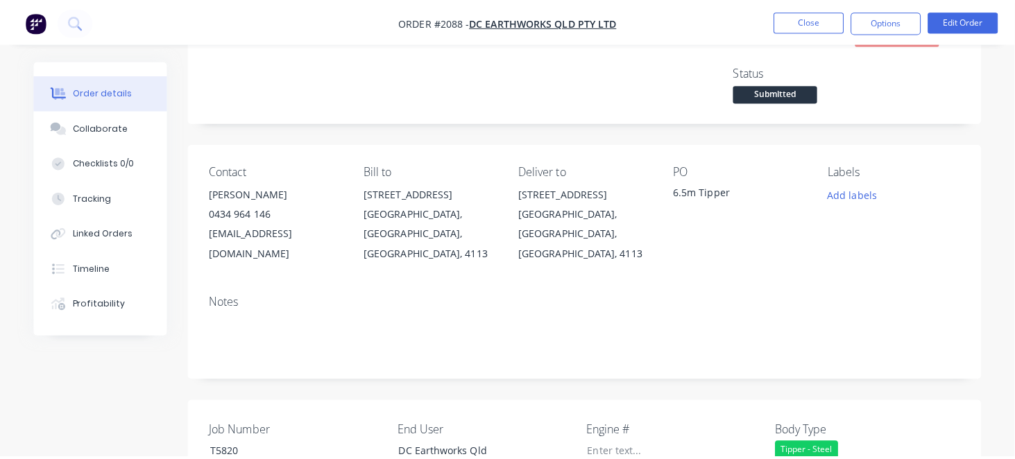
scroll to position [0, 0]
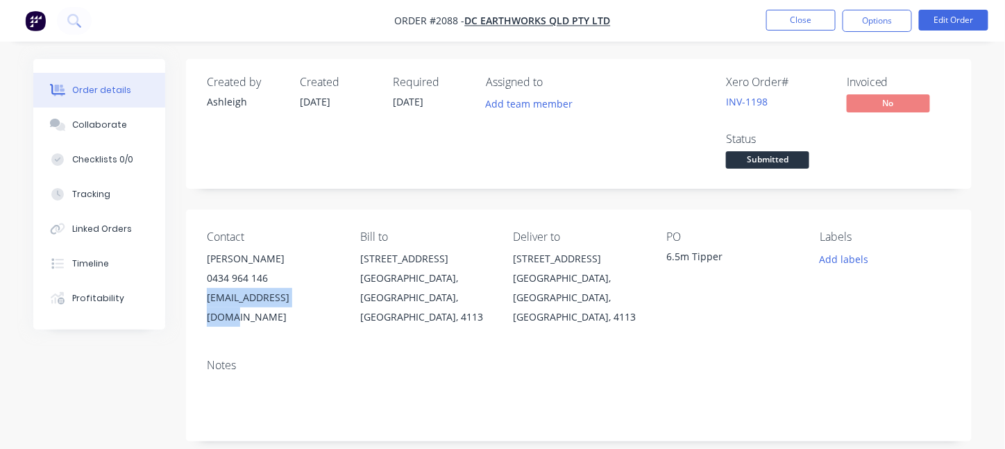
drag, startPoint x: 204, startPoint y: 301, endPoint x: 305, endPoint y: 308, distance: 101.6
click at [305, 308] on div "Contact [PERSON_NAME] [PHONE_NUMBER] [EMAIL_ADDRESS][DOMAIN_NAME] Bill to [STRE…" at bounding box center [579, 279] width 786 height 138
copy div "[EMAIL_ADDRESS][DOMAIN_NAME]"
click at [897, 23] on button "Options" at bounding box center [877, 21] width 69 height 22
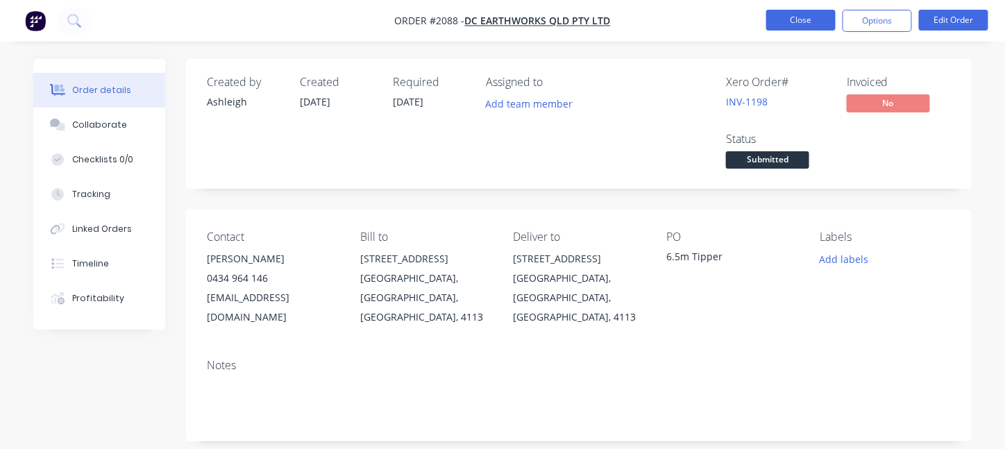
click at [784, 19] on button "Close" at bounding box center [800, 20] width 69 height 21
